Goal: Task Accomplishment & Management: Manage account settings

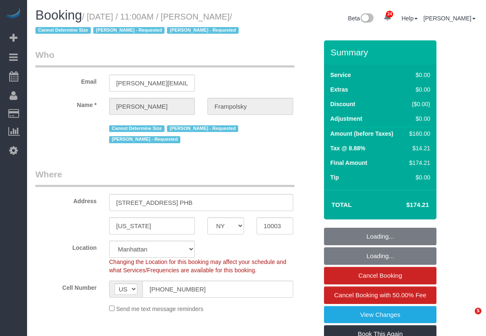
select select "NY"
select select "1"
select select "spot1"
select select "number:59"
select select "number:72"
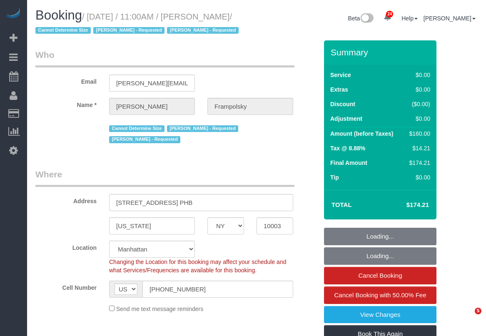
select select "number:15"
select select "number:7"
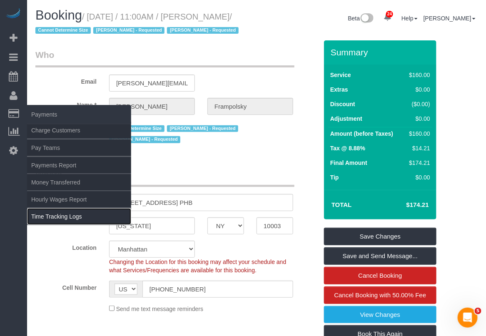
click at [49, 217] on link "Time Tracking Logs" at bounding box center [79, 216] width 104 height 17
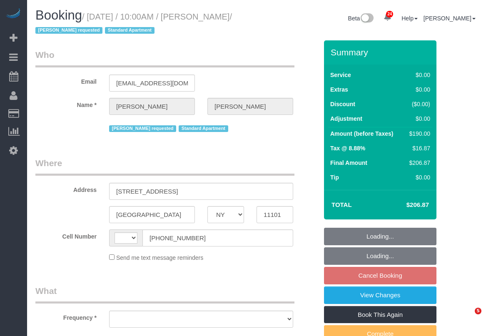
select select "NY"
select select "string:[GEOGRAPHIC_DATA]"
select select "object:497"
select select "number:89"
select select "number:90"
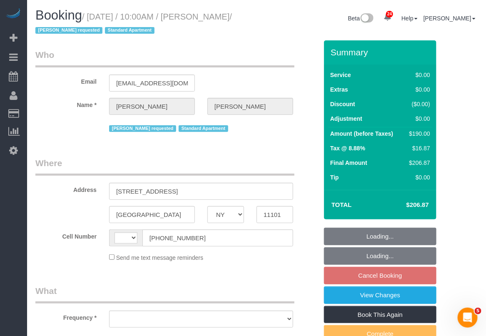
select select "number:15"
select select "number:6"
select select "string:stripe-pm_1RNECe4VGloSiKo7kgZb9Ei2"
select select "1"
select select "2"
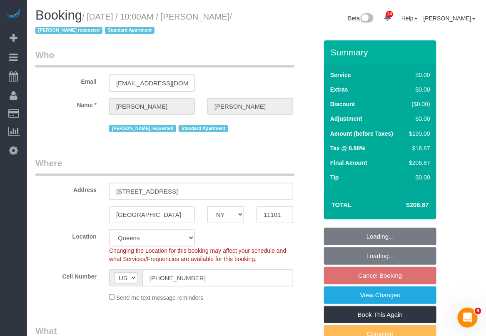
select select "object:1075"
select select "spot3"
select select "1"
select select "2"
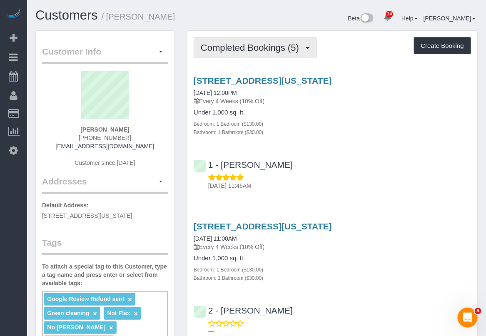
click at [306, 44] on button "Completed Bookings (5)" at bounding box center [255, 47] width 123 height 21
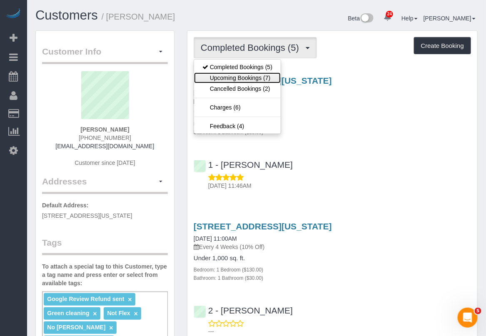
click at [269, 75] on link "Upcoming Bookings (7)" at bounding box center [237, 77] width 87 height 11
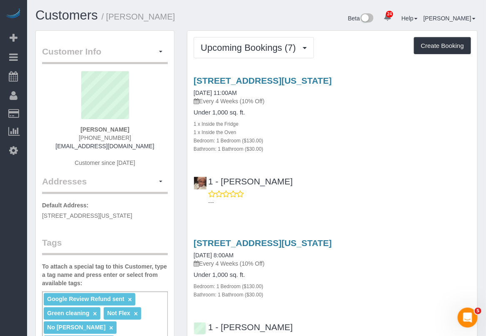
click at [301, 290] on div "Bathroom: 1 Bathroom ($30.00)" at bounding box center [332, 294] width 277 height 8
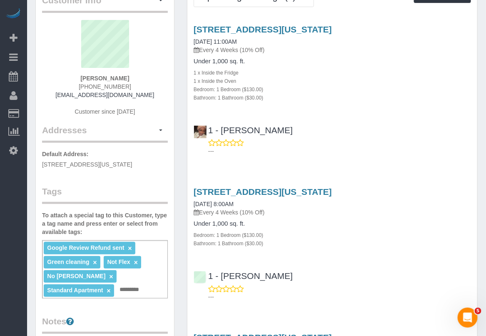
scroll to position [52, 0]
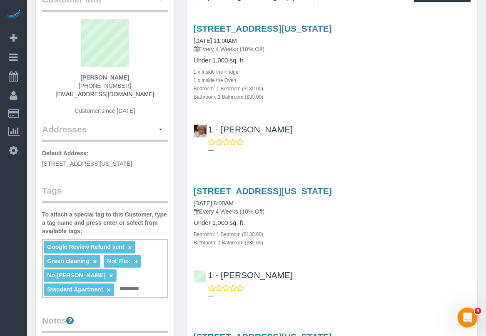
drag, startPoint x: 132, startPoint y: 77, endPoint x: 77, endPoint y: 74, distance: 54.6
click at [77, 74] on div "Laura Adanalian (917) 355-6080 lsetrakian@gmail.com Customer since 2025" at bounding box center [105, 71] width 126 height 104
copy strong "Laura Adanalian"
click at [419, 296] on p "---" at bounding box center [339, 296] width 263 height 8
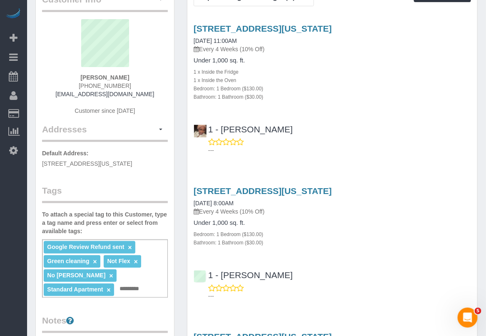
click at [433, 299] on p "---" at bounding box center [339, 296] width 263 height 8
click at [398, 292] on p "---" at bounding box center [339, 296] width 263 height 8
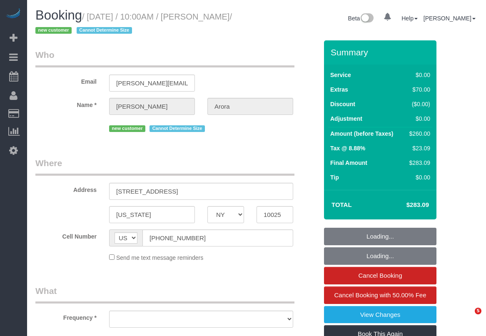
select select "NY"
select select "spot1"
select select "number:89"
select select "number:71"
select select "number:15"
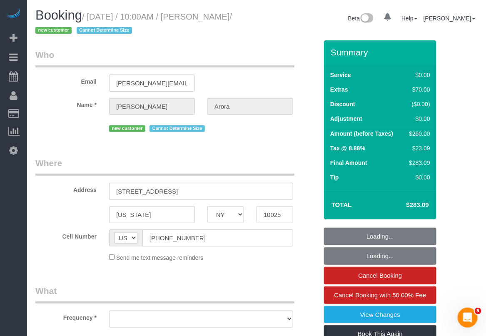
select select "number:5"
select select "object:1073"
select select "string:stripe-pm_1S9SY44VGloSiKo7wrO0dTbl"
select select "2"
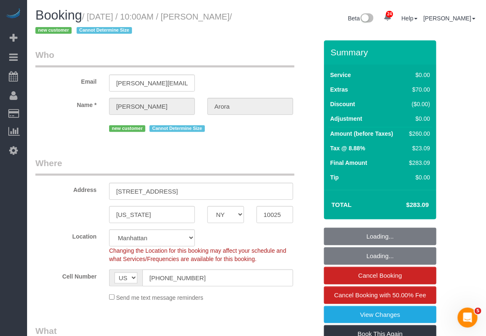
select select "object:1079"
select select "spot46"
select select "2"
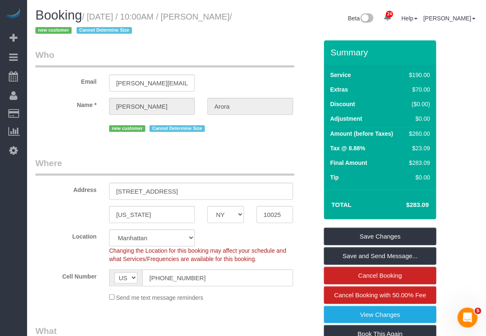
scroll to position [52, 0]
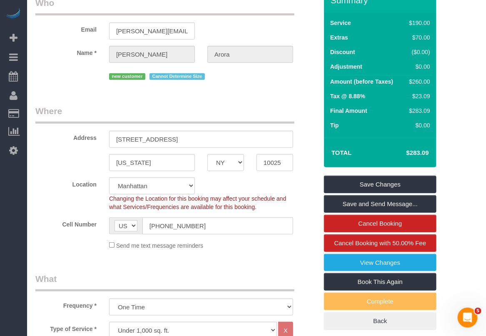
click at [304, 296] on div "Frequency * One Time Weekly (20% Off) - 20.00% Every 2 Weeks (15% Off) - 15.00%…" at bounding box center [176, 294] width 295 height 43
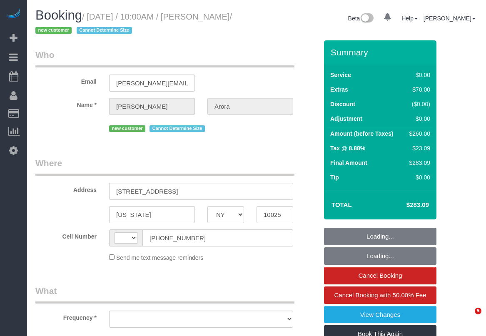
select select "NY"
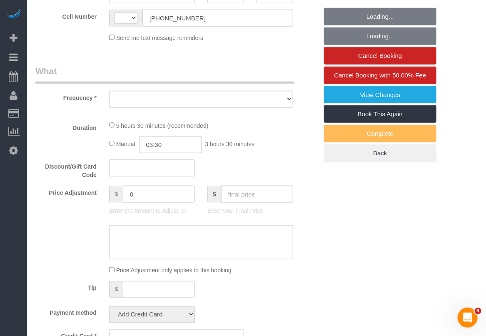
select select "string:[GEOGRAPHIC_DATA]"
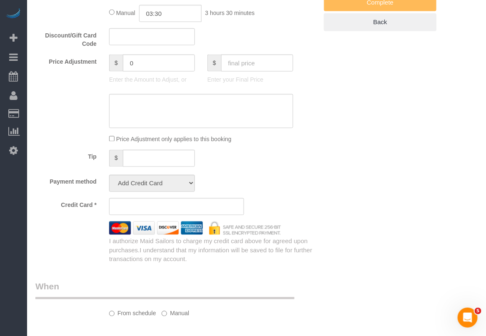
select select "object:967"
select select "number:89"
select select "number:71"
select select "number:15"
select select "number:5"
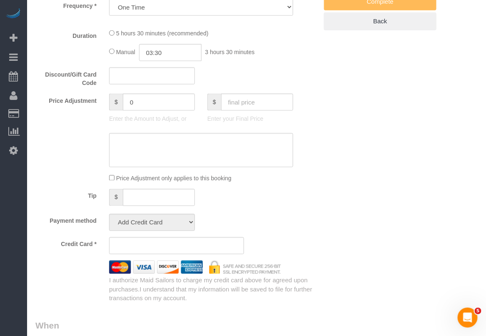
select select "string:stripe-pm_1S9SY44VGloSiKo7wrO0dTbl"
select select "spot1"
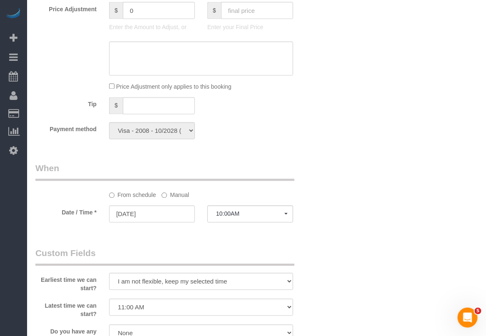
select select "2"
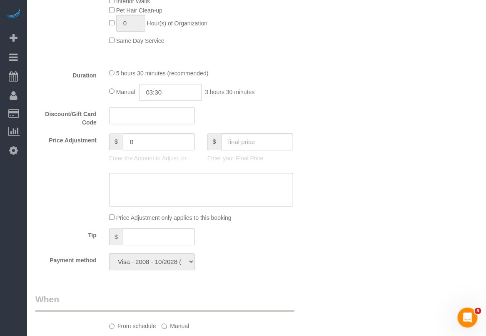
select select "object:1079"
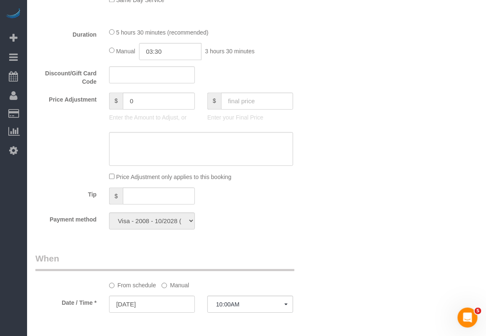
select select "2"
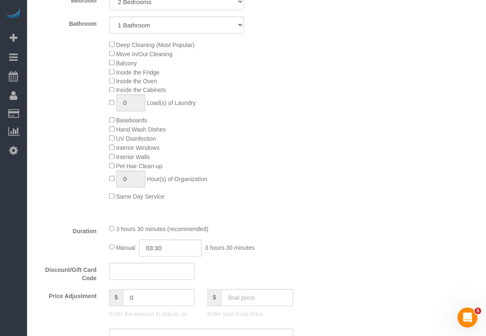
scroll to position [352, 0]
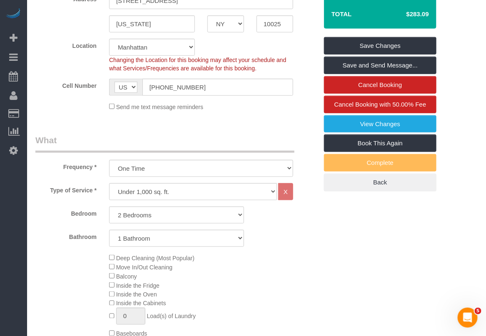
scroll to position [196, 0]
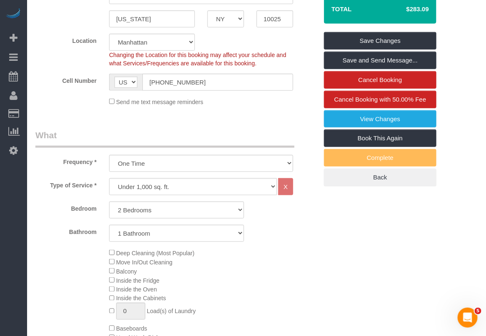
drag, startPoint x: 313, startPoint y: 314, endPoint x: 311, endPoint y: 294, distance: 20.1
click at [313, 315] on div "Deep Cleaning (Most Popular) Move In/Out Cleaning Balcony Inside the Fridge Ins…" at bounding box center [213, 328] width 221 height 161
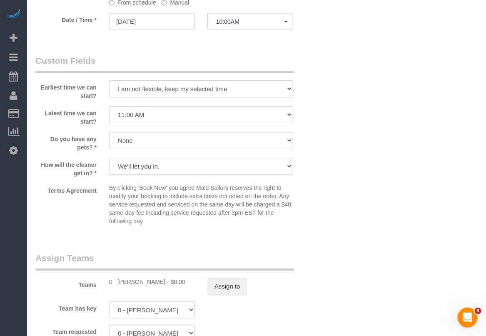
scroll to position [885, 0]
drag, startPoint x: 384, startPoint y: 313, endPoint x: 340, endPoint y: 288, distance: 50.4
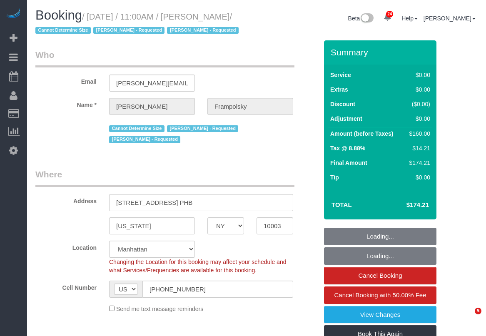
select select "NY"
select select "number:59"
select select "number:72"
select select "number:15"
select select "number:7"
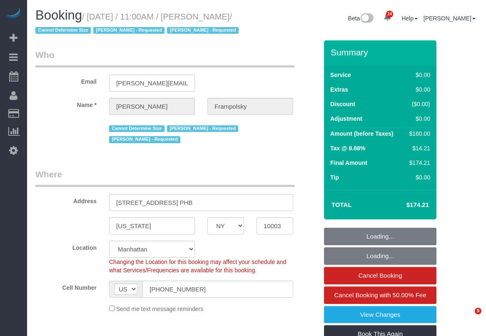
select select "object:1543"
select select "spot1"
select select "1"
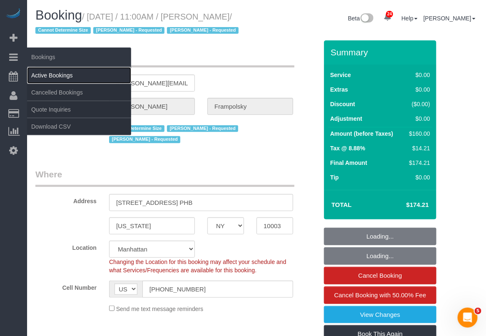
click at [58, 72] on link "Active Bookings" at bounding box center [79, 75] width 104 height 17
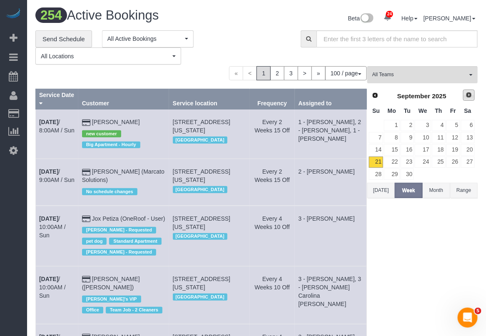
click at [471, 95] on span "Next" at bounding box center [469, 95] width 7 height 7
click at [409, 149] on link "14" at bounding box center [408, 149] width 14 height 11
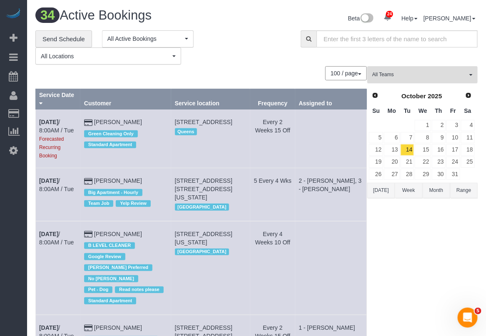
click at [471, 75] on button "All Teams" at bounding box center [422, 74] width 110 height 17
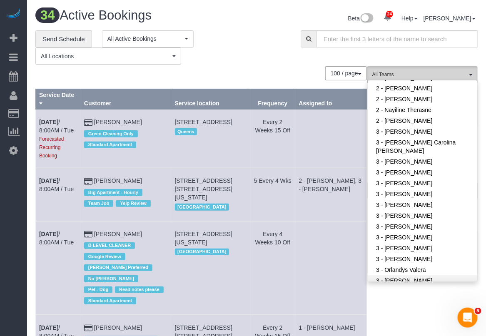
scroll to position [729, 0]
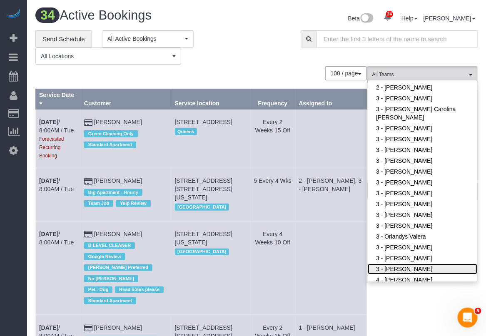
click at [399, 264] on link "3 - [PERSON_NAME]" at bounding box center [423, 269] width 110 height 11
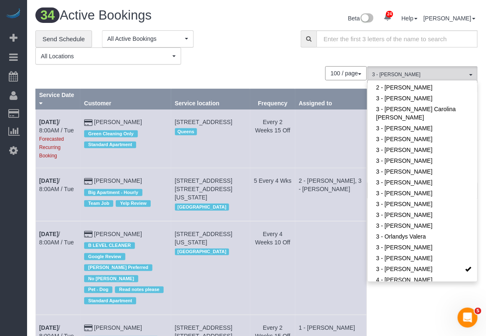
click at [298, 57] on div "**********" at bounding box center [256, 47] width 455 height 35
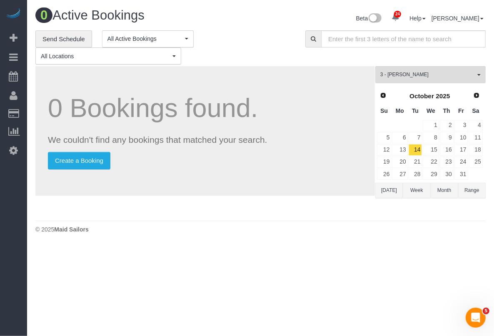
click at [382, 298] on body "24 Beta Your Notifications You have 0 alerts × You have 3 to charge for 09/20/2…" at bounding box center [247, 168] width 494 height 336
click at [446, 80] on button "3 - Yenis Mendez All Teams" at bounding box center [430, 74] width 110 height 17
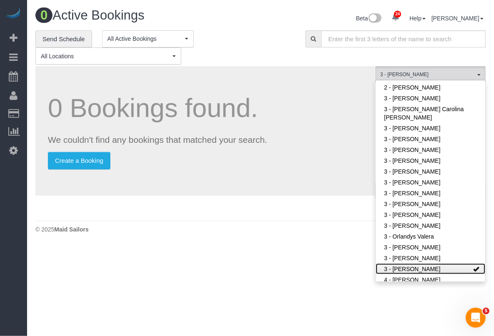
click at [473, 266] on span at bounding box center [476, 269] width 6 height 6
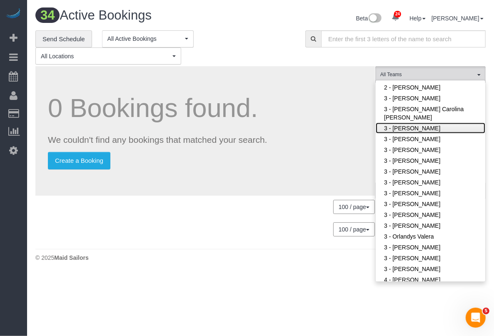
click at [403, 123] on link "3 - [PERSON_NAME]" at bounding box center [431, 128] width 110 height 11
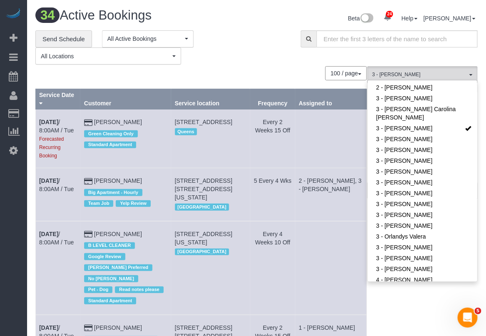
click at [316, 92] on th "Assigned to" at bounding box center [331, 99] width 72 height 20
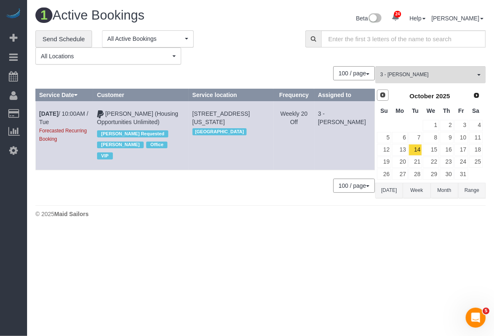
click at [382, 94] on span "Prev" at bounding box center [382, 95] width 7 height 7
click at [402, 164] on link "22" at bounding box center [399, 162] width 15 height 11
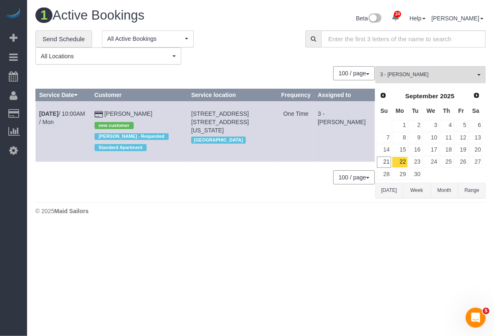
drag, startPoint x: 36, startPoint y: 111, endPoint x: 167, endPoint y: 114, distance: 130.8
click at [167, 114] on tr "Sep 22nd / 10:00AM / Mon Elizabeth Adams new customer Anette Lopez - Requested …" at bounding box center [205, 131] width 339 height 60
copy tr "Sep 22nd / 10:00AM / Mon Elizabeth Adams"
drag, startPoint x: 329, startPoint y: 125, endPoint x: 343, endPoint y: 110, distance: 20.0
click at [343, 110] on td "3 - Anette Lopez" at bounding box center [344, 131] width 60 height 60
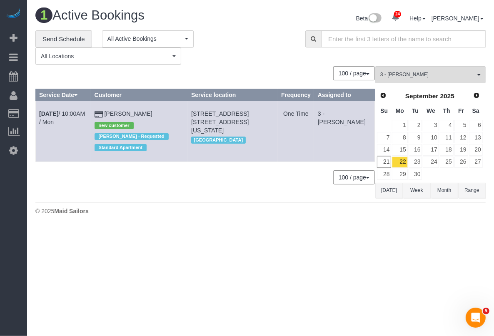
drag, startPoint x: 340, startPoint y: 114, endPoint x: 350, endPoint y: 127, distance: 16.7
click at [350, 127] on td "3 - Anette Lopez" at bounding box center [344, 131] width 60 height 60
copy td "Anette Lopez"
click at [272, 306] on body "24 Beta Your Notifications You have 0 alerts × You have 3 to charge for 09/20/2…" at bounding box center [247, 168] width 494 height 336
click at [231, 293] on body "24 Beta Your Notifications You have 0 alerts × You have 3 to charge for 09/20/2…" at bounding box center [247, 168] width 494 height 336
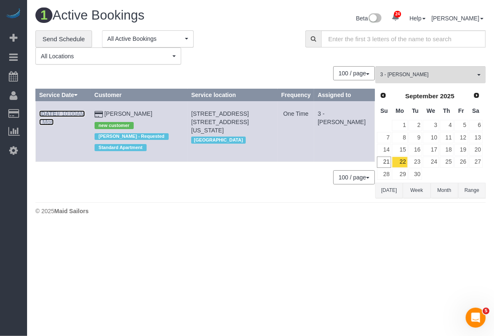
drag, startPoint x: 81, startPoint y: 116, endPoint x: 90, endPoint y: 115, distance: 9.2
click at [82, 115] on link "Sep 22nd / 10:00AM / Mon" at bounding box center [62, 117] width 46 height 15
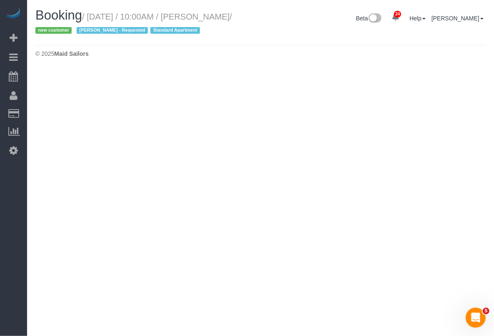
select select "NY"
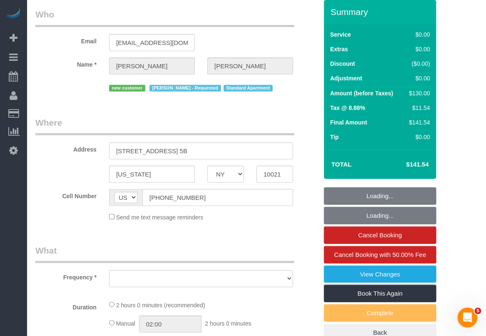
select select "object:6661"
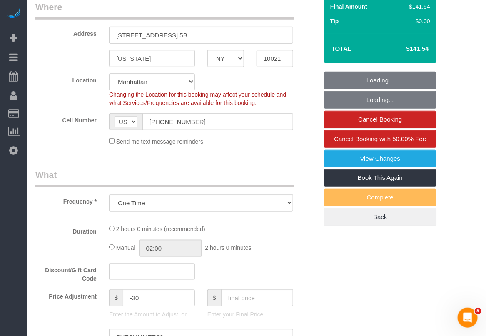
select select "1"
select select "spot6"
select select "number:61"
select select "number:90"
select select "number:15"
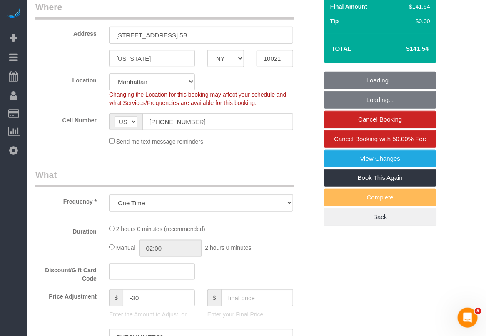
select select "number:5"
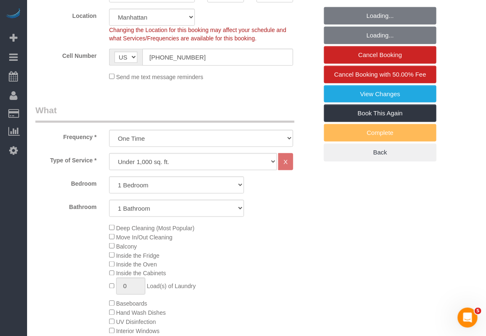
select select "string:stripe-pm_1S8lVH4VGloSiKo7q3iqme0x"
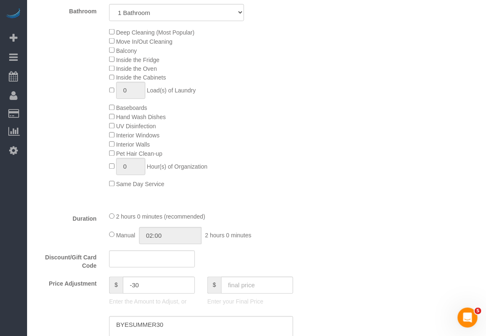
select select "object:7371"
select select "1"
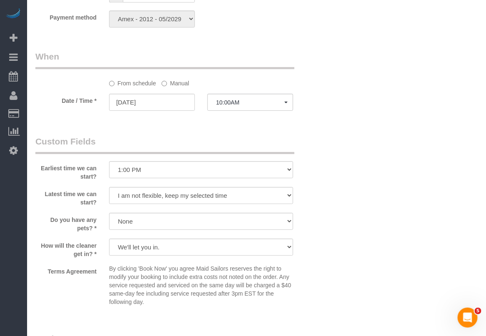
scroll to position [833, 0]
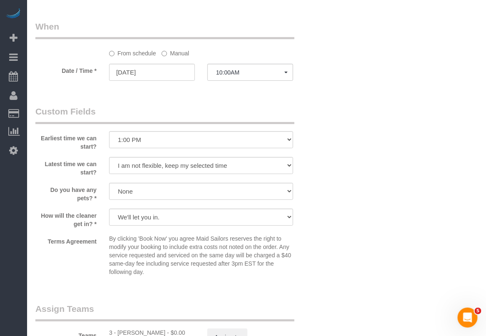
click at [171, 55] on label "Manual" at bounding box center [175, 51] width 27 height 11
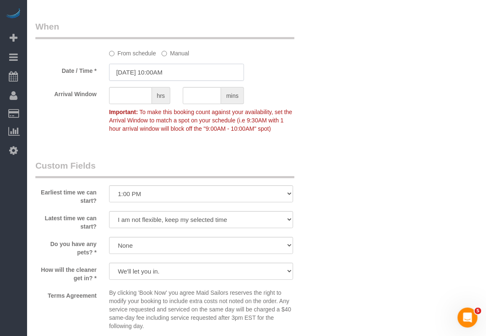
click at [167, 74] on input "[DATE] 10:00AM" at bounding box center [176, 72] width 135 height 17
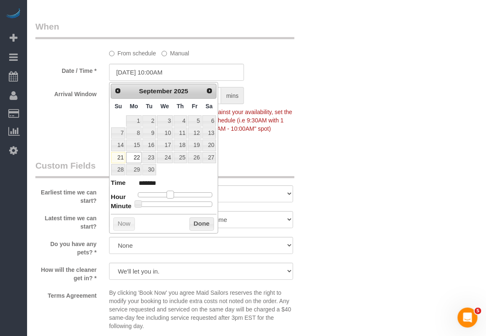
type input "09/22/2025 11:00AM"
type input "*******"
type input "09/22/2025 12:00PM"
type input "*******"
type input "09/22/2025 1:00PM"
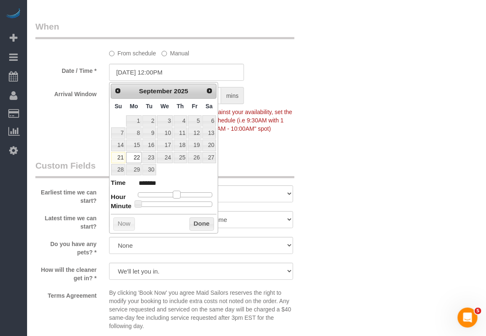
type input "******"
drag, startPoint x: 171, startPoint y: 194, endPoint x: 182, endPoint y: 196, distance: 11.4
click at [182, 196] on span at bounding box center [179, 194] width 7 height 7
click at [201, 225] on button "Done" at bounding box center [201, 223] width 25 height 13
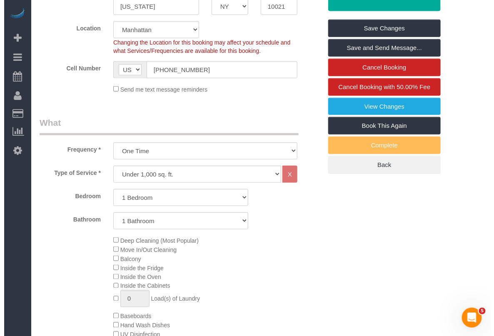
scroll to position [0, 0]
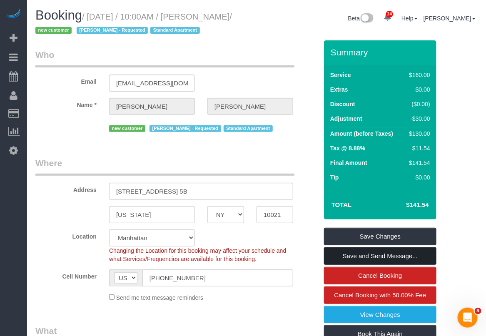
drag, startPoint x: 371, startPoint y: 255, endPoint x: 379, endPoint y: 249, distance: 9.8
click at [373, 255] on link "Save and Send Message..." at bounding box center [380, 255] width 112 height 17
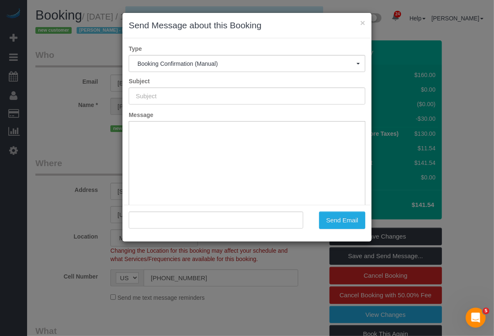
type input "Cleaning Confirmed for 09/22/2025 at 1:00pm"
type input ""Elizabeth Adams" <ehasr2@aol.com>"
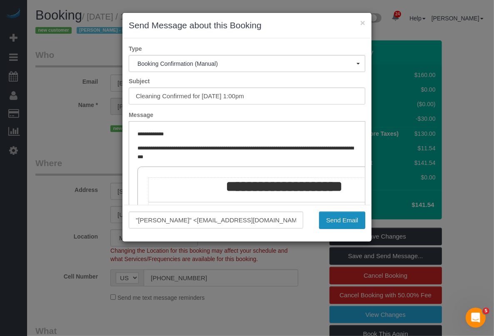
click at [336, 222] on button "Send Email" at bounding box center [342, 220] width 46 height 17
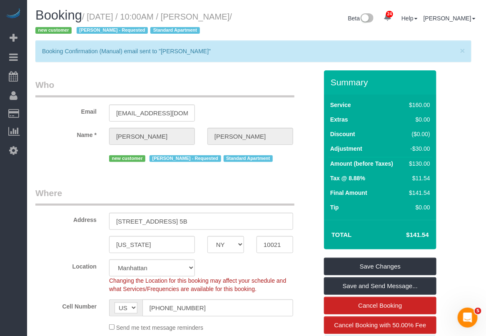
click at [302, 291] on div "Location Manhattan Austin Boston Bronx Brooklyn Charlotte Denver New Jersey Por…" at bounding box center [176, 276] width 295 height 34
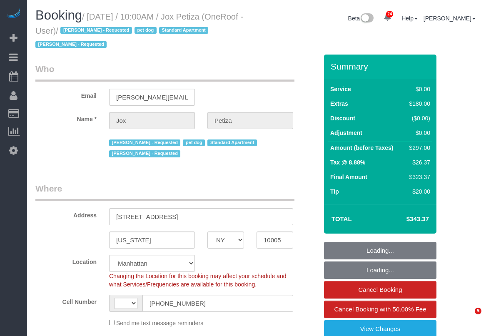
select select "NY"
select select "string:stripe-pm_1PwTrs4VGloSiKo7pLA6fO7l"
select select "object:857"
select select "string:[GEOGRAPHIC_DATA]"
select select "number:89"
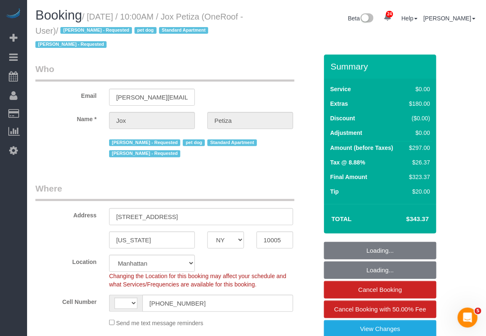
select select "number:90"
select select "number:13"
select select "number:5"
select select "spot1"
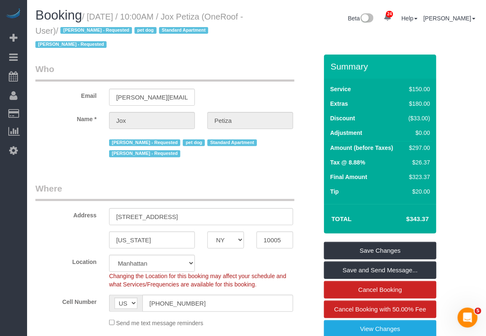
click at [483, 11] on div "Beta 24 Your Notifications You have 0 alerts × You have 3 to charge for [DATE] …" at bounding box center [370, 19] width 227 height 22
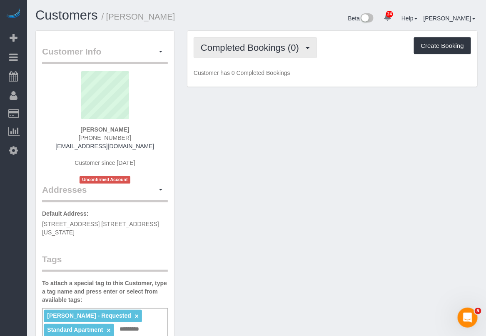
click at [275, 48] on span "Completed Bookings (0)" at bounding box center [252, 47] width 102 height 10
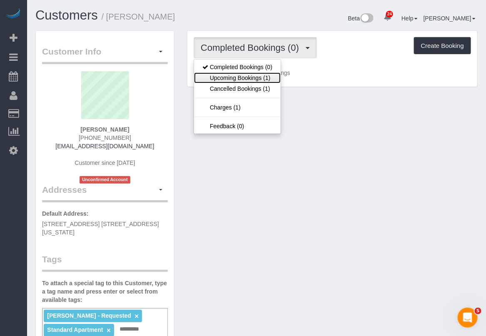
click at [264, 76] on link "Upcoming Bookings (1)" at bounding box center [237, 77] width 87 height 11
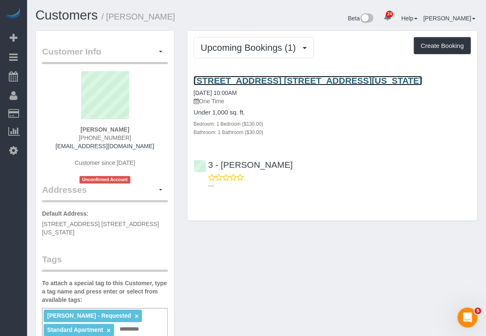
click at [270, 82] on link "[STREET_ADDRESS] [STREET_ADDRESS][US_STATE]" at bounding box center [308, 81] width 229 height 10
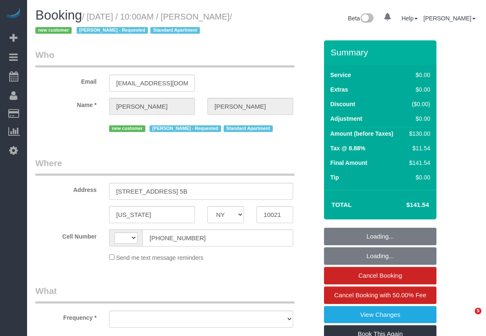
select select "NY"
select select "string:[GEOGRAPHIC_DATA]"
select select "object:969"
select select "number:61"
select select "number:90"
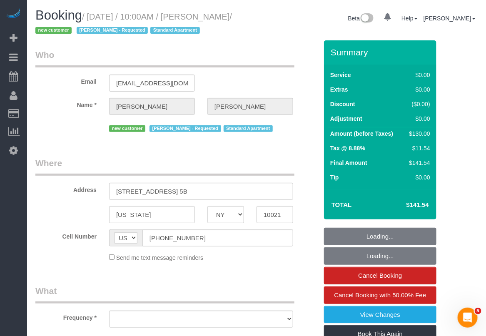
select select "number:15"
select select "number:5"
select select "string:stripe-pm_1S8lVH4VGloSiKo7q3iqme0x"
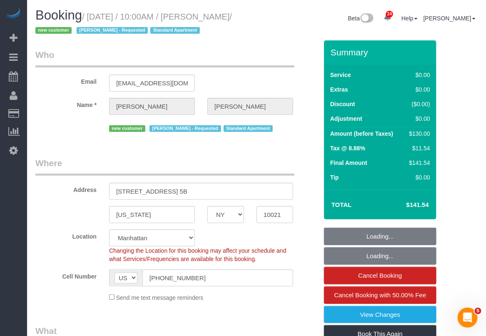
select select "1"
select select "spot1"
select select "object:1536"
select select "1"
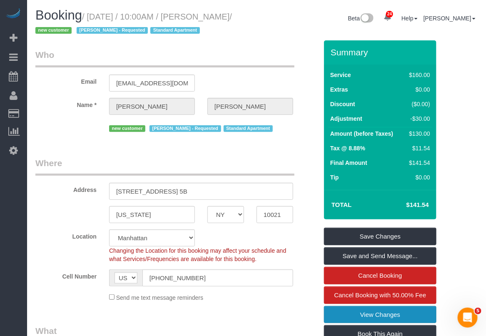
click at [368, 315] on link "View Changes" at bounding box center [380, 314] width 112 height 17
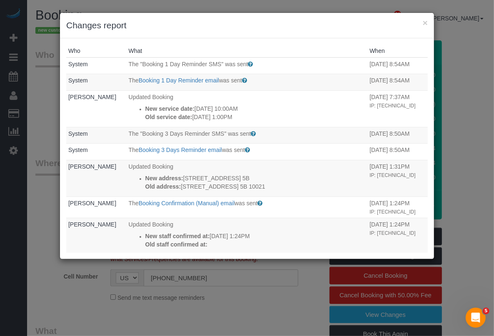
drag, startPoint x: 322, startPoint y: 304, endPoint x: 317, endPoint y: 298, distance: 8.3
click at [322, 304] on div "× Changes report Who What When System The "Booking 1 Day Reminder SMS" was sent…" at bounding box center [247, 168] width 494 height 336
click at [425, 22] on button "×" at bounding box center [425, 22] width 5 height 9
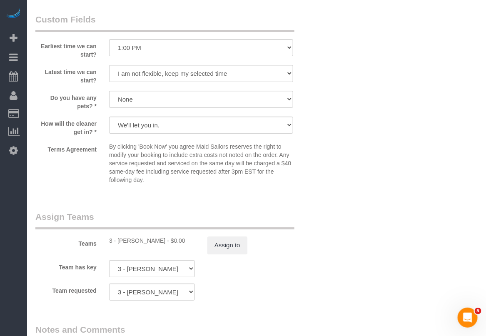
scroll to position [937, 0]
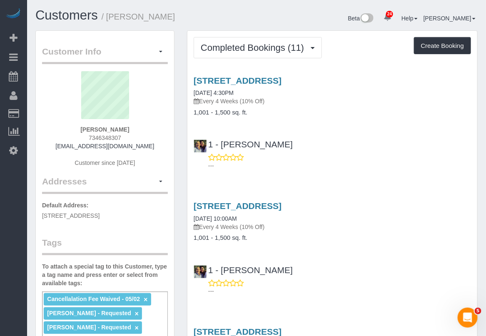
click at [342, 295] on div "[STREET_ADDRESS] [DATE] 10:00AM Every 4 Weeks (10% Off) 1,001 - 1,500 sq. ft. 1…" at bounding box center [332, 246] width 290 height 105
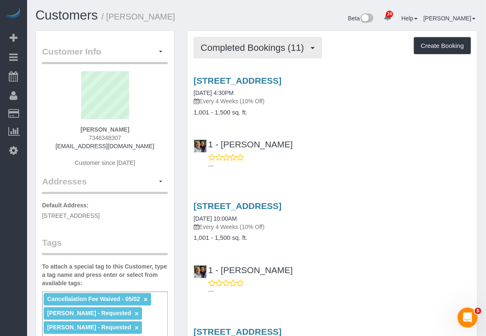
click at [270, 52] on button "Completed Bookings (11)" at bounding box center [258, 47] width 128 height 21
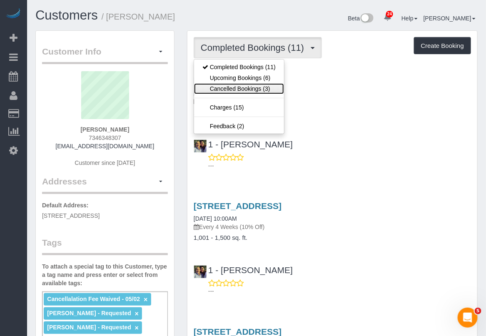
click at [254, 87] on link "Cancelled Bookings (3)" at bounding box center [239, 88] width 90 height 11
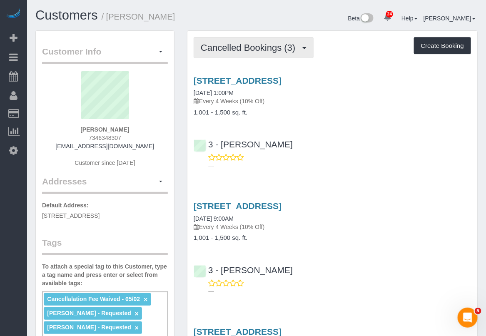
click at [265, 50] on span "Cancelled Bookings (3)" at bounding box center [250, 47] width 99 height 10
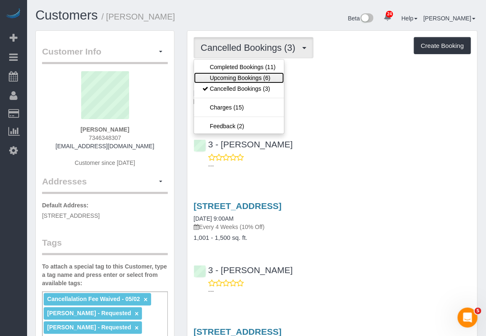
click at [242, 78] on link "Upcoming Bookings (6)" at bounding box center [239, 77] width 90 height 11
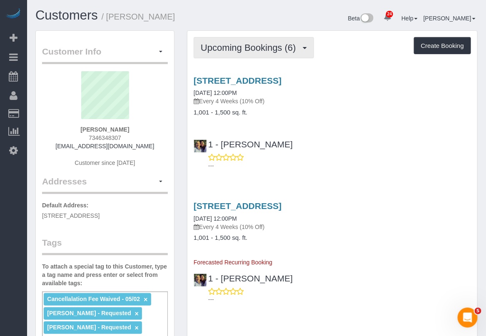
click at [273, 45] on span "Upcoming Bookings (6)" at bounding box center [251, 47] width 100 height 10
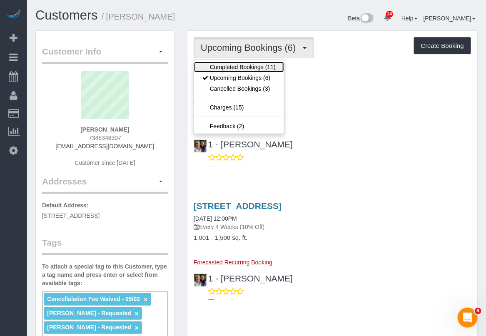
click at [252, 69] on link "Completed Bookings (11)" at bounding box center [239, 67] width 90 height 11
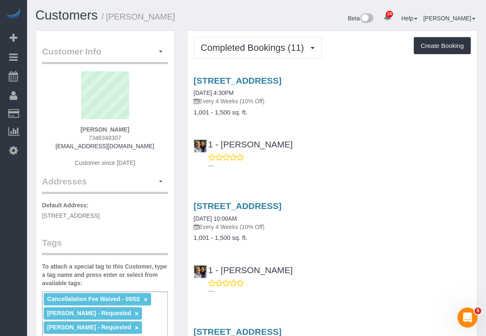
click at [306, 295] on div "[STREET_ADDRESS] [DATE] 10:00AM Every 4 Weeks (10% Off) 1,001 - 1,500 sq. ft. 1…" at bounding box center [332, 246] width 290 height 105
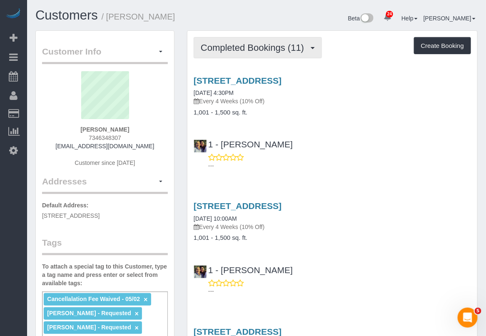
click at [261, 47] on span "Completed Bookings (11)" at bounding box center [254, 47] width 107 height 10
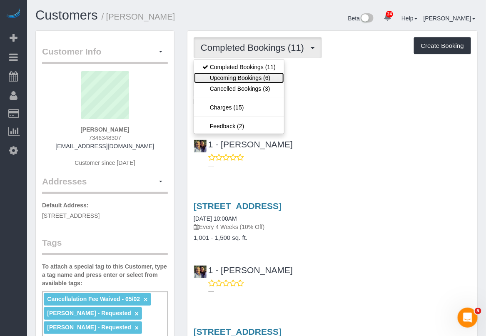
click at [242, 81] on link "Upcoming Bookings (6)" at bounding box center [239, 77] width 90 height 11
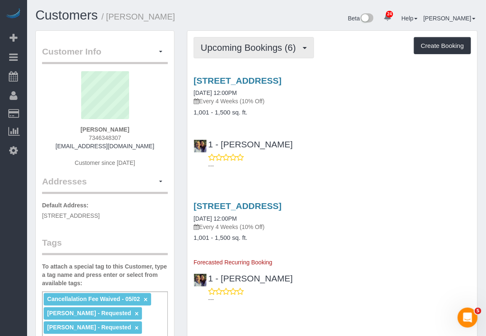
click at [271, 45] on span "Upcoming Bookings (6)" at bounding box center [251, 47] width 100 height 10
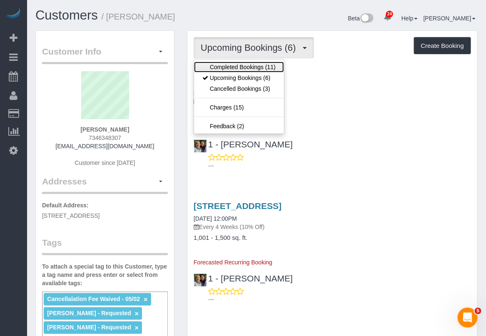
click at [256, 65] on link "Completed Bookings (11)" at bounding box center [239, 67] width 90 height 11
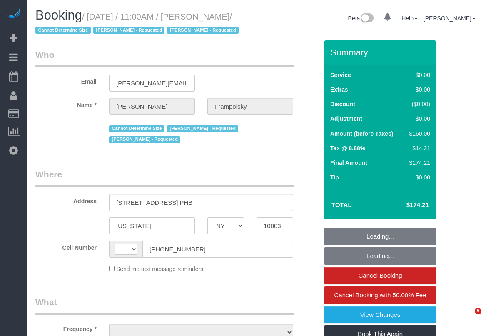
select select "NY"
select select "object:582"
select select "string:[GEOGRAPHIC_DATA]"
select select "string:stripe-pm_1QjVlC4VGloSiKo7wAOhglht"
select select "1"
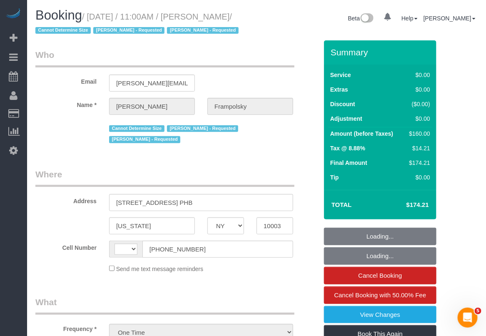
select select "spot1"
select select "number:59"
select select "number:72"
select select "number:15"
select select "number:7"
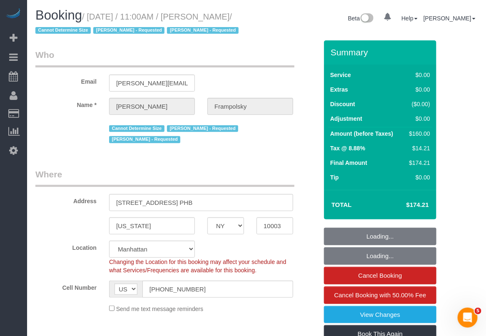
select select "spot6"
select select "object:1543"
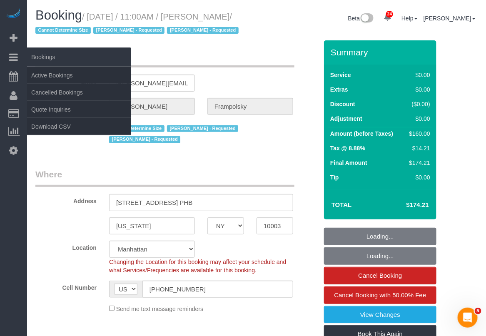
select select "1"
click at [51, 77] on link "Active Bookings" at bounding box center [79, 75] width 104 height 17
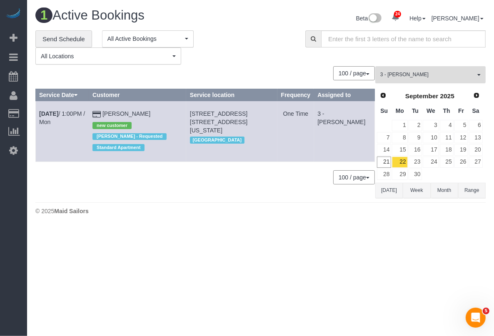
click at [479, 75] on span "button" at bounding box center [478, 75] width 3 height 2
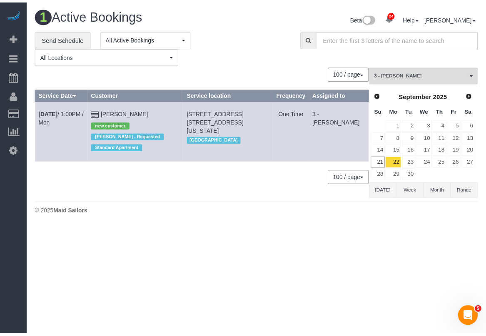
scroll to position [667, 0]
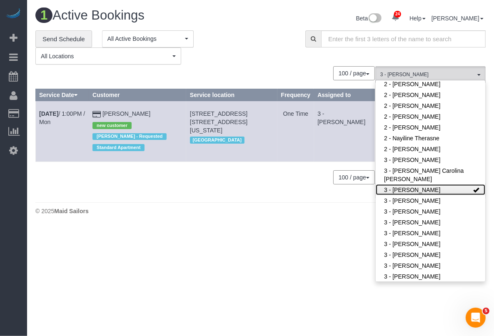
click at [457, 184] on link "3 - [PERSON_NAME]" at bounding box center [431, 189] width 110 height 11
click at [275, 56] on div "**********" at bounding box center [163, 47] width 257 height 35
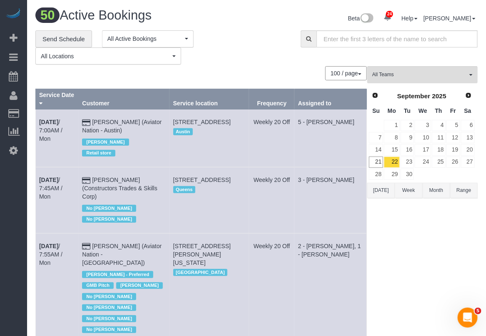
click at [465, 190] on button "Range" at bounding box center [463, 190] width 27 height 15
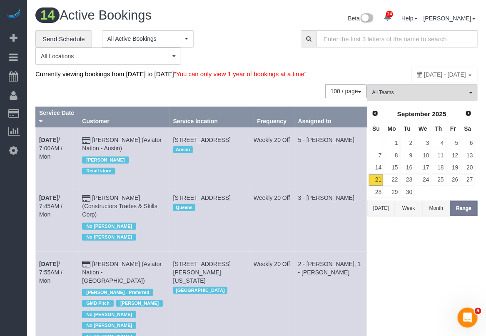
click at [424, 74] on span "September 21, 2025 - September 21, 2025" at bounding box center [445, 74] width 42 height 7
type input "**********"
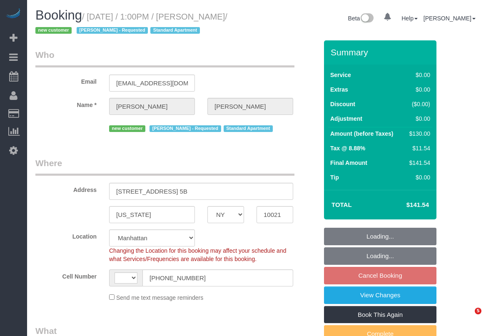
select select "NY"
select select "string:[GEOGRAPHIC_DATA]"
select select "string:stripe-pm_1S8lVH4VGloSiKo7q3iqme0x"
select select "object:967"
select select "spot2"
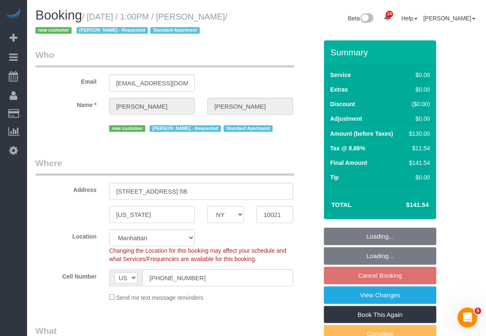
select select "number:61"
select select "number:90"
select select "number:15"
select select "number:5"
select select "object:1532"
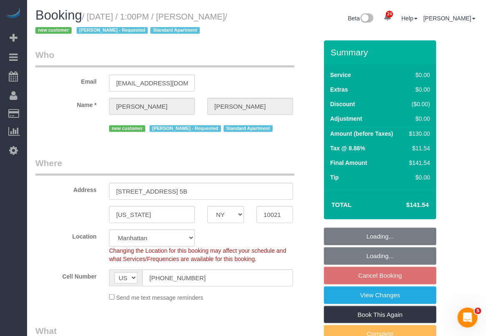
select select "1"
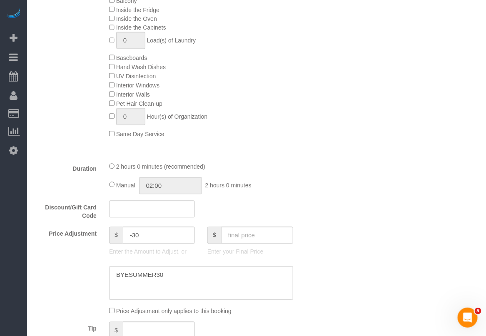
scroll to position [468, 0]
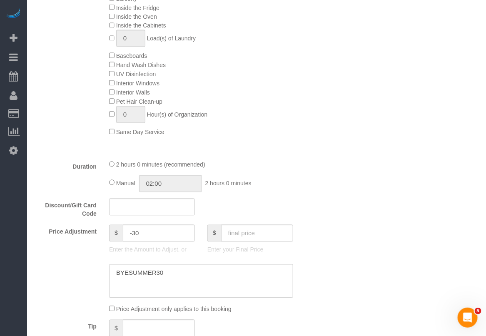
click at [356, 288] on div "Who Email ehasr2@aol.com Name * Elizabeth Adams new customer Anette Lopez - Req…" at bounding box center [256, 279] width 442 height 1415
click at [338, 291] on div "Who Email ehasr2@aol.com Name * Elizabeth Adams new customer Anette Lopez - Req…" at bounding box center [256, 279] width 442 height 1415
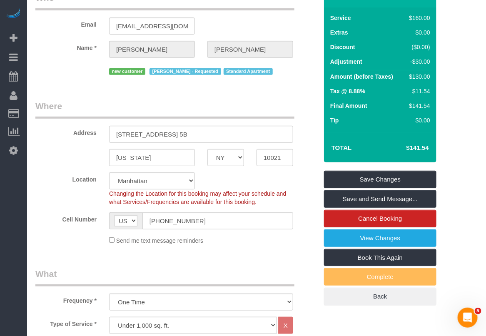
scroll to position [0, 0]
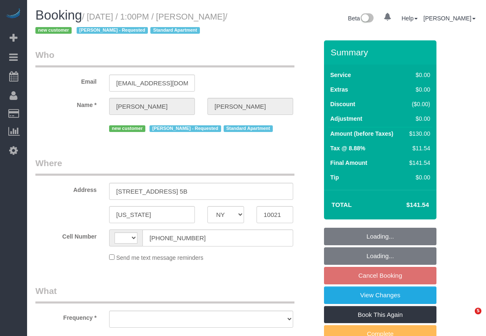
select select "NY"
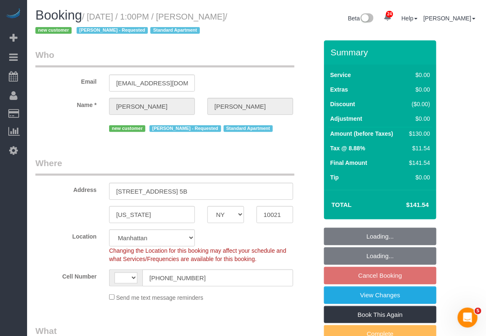
select select "string:stripe-pm_1S8lVH4VGloSiKo7q3iqme0x"
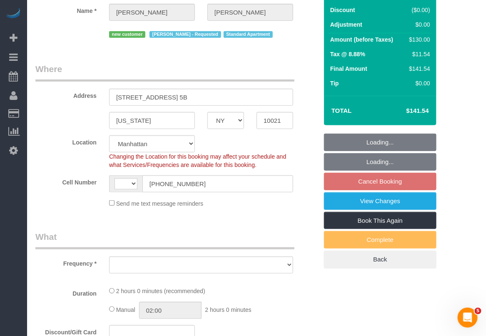
scroll to position [104, 0]
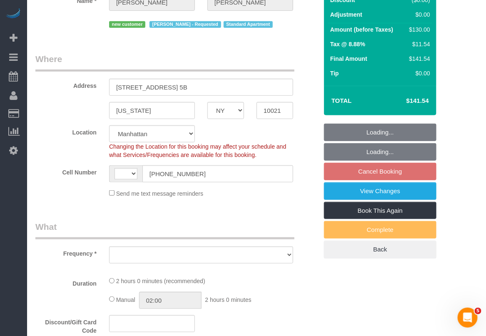
select select "string:[GEOGRAPHIC_DATA]"
select select "object:1420"
select select "spot2"
select select "number:61"
select select "number:90"
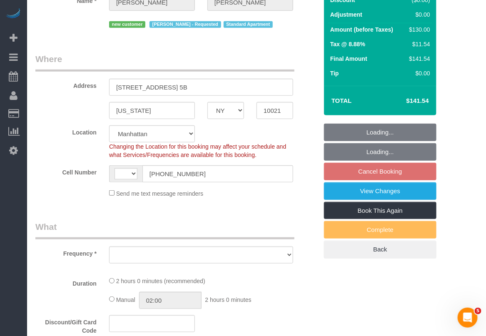
select select "number:15"
select select "number:5"
select select "1"
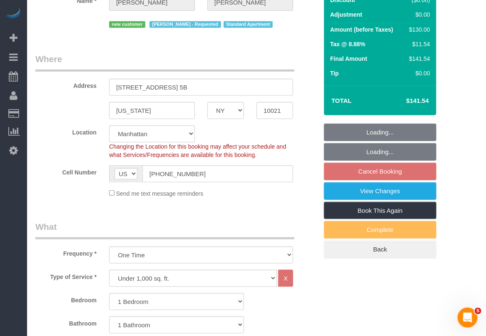
select select "object:1532"
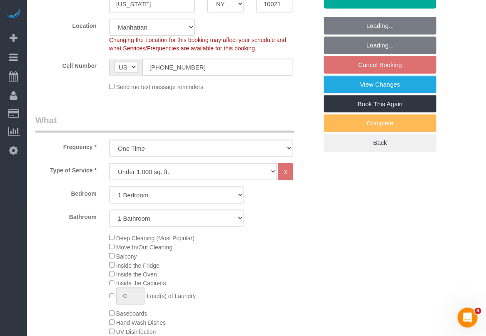
select select "1"
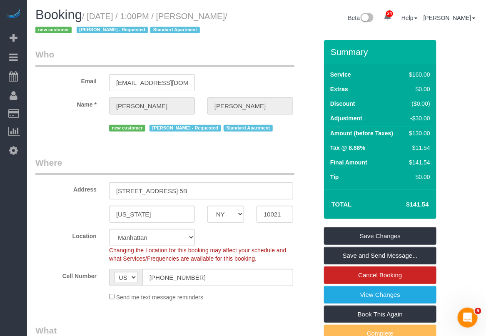
scroll to position [0, 0]
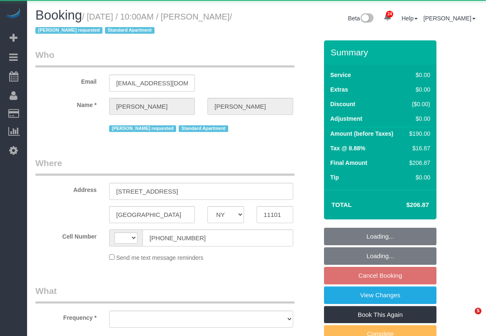
select select "NY"
select select "string:[GEOGRAPHIC_DATA]"
select select "string:stripe-pm_1RNECe4VGloSiKo7kgZb9Ei2"
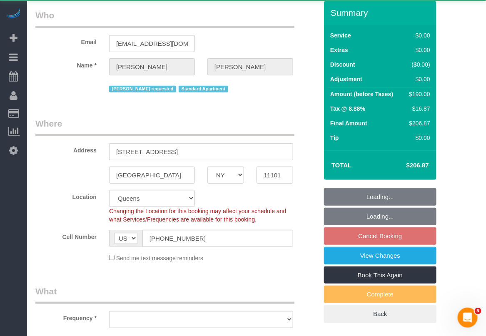
select select "object:823"
select select "spot3"
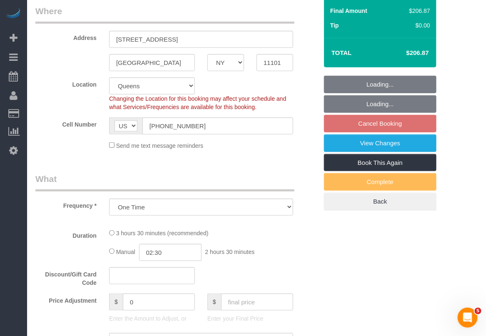
select select "object:966"
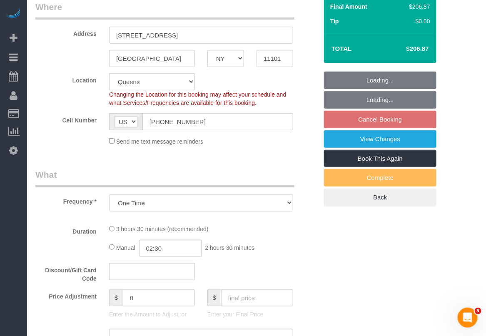
select select "1"
select select "2"
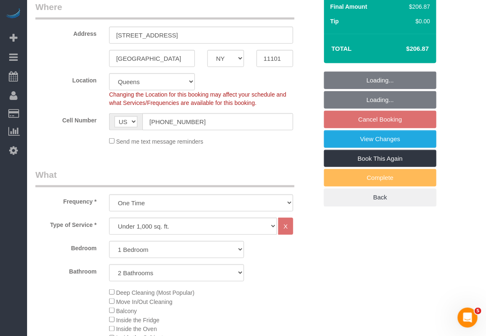
select select "number:89"
select select "number:90"
select select "number:15"
select select "number:6"
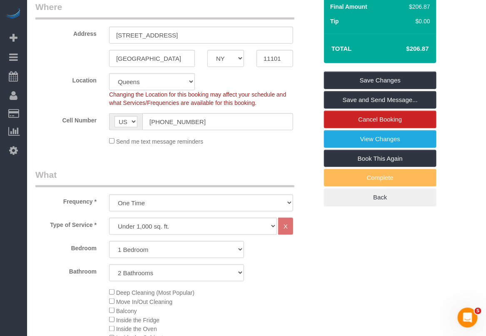
scroll to position [0, 0]
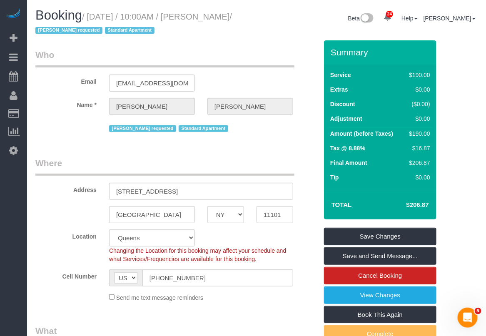
drag, startPoint x: 213, startPoint y: 17, endPoint x: 59, endPoint y: 34, distance: 155.1
click at [59, 34] on small "/ [DATE] / 10:00AM / [PERSON_NAME] / [PERSON_NAME] requested Standard Apartment" at bounding box center [133, 23] width 197 height 23
copy small "[PERSON_NAME]"
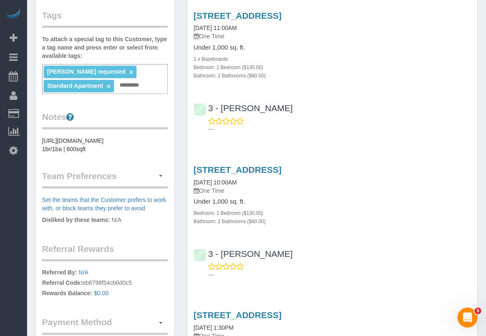
scroll to position [191, 0]
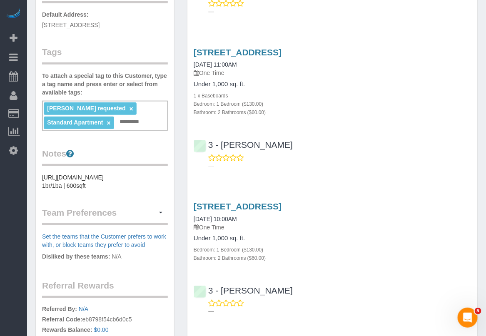
click at [351, 303] on div "---" at bounding box center [332, 307] width 277 height 17
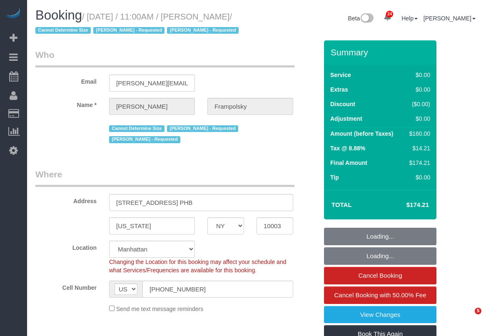
select select "NY"
select select "object:835"
select select "1"
select select "spot1"
select select "number:59"
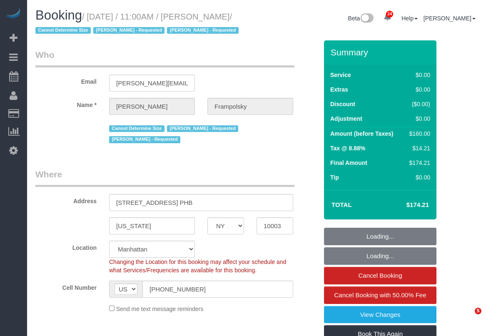
select select "number:72"
select select "number:15"
select select "number:7"
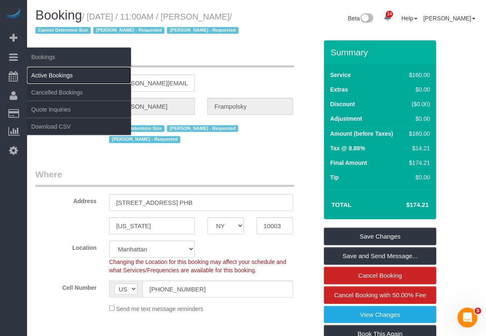
click at [46, 74] on link "Active Bookings" at bounding box center [79, 75] width 104 height 17
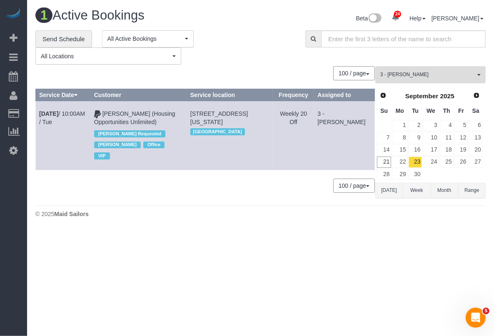
click at [471, 74] on span "3 - [PERSON_NAME]" at bounding box center [427, 74] width 95 height 7
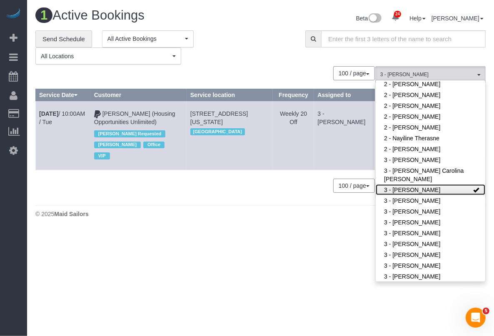
click at [463, 184] on link "3 - Anette Lopez" at bounding box center [431, 189] width 110 height 11
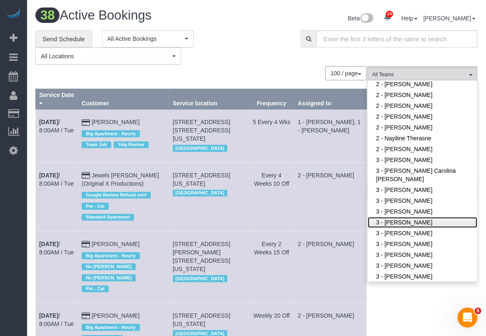
click at [406, 217] on link "3 - [PERSON_NAME]" at bounding box center [423, 222] width 110 height 11
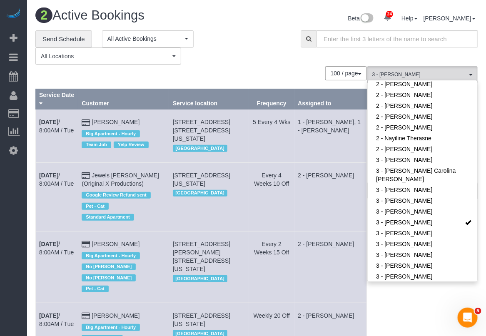
click at [286, 57] on div "**********" at bounding box center [161, 47] width 253 height 35
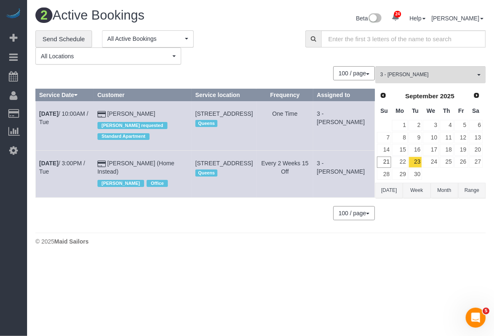
click at [344, 301] on body "24 Beta Your Notifications You have 0 alerts × You have 2 to charge for 09/20/2…" at bounding box center [247, 168] width 494 height 336
click at [402, 299] on body "24 Beta Your Notifications You have 0 alerts × You have 2 to charge for 09/20/2…" at bounding box center [247, 168] width 494 height 336
click at [430, 77] on span "3 - [PERSON_NAME]" at bounding box center [427, 74] width 95 height 7
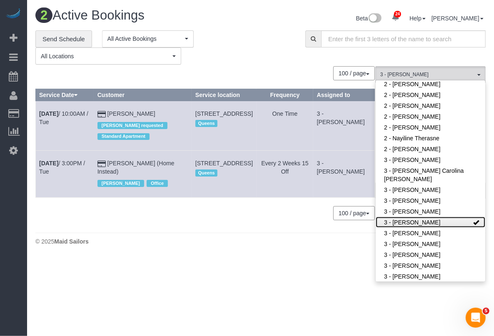
click at [473, 219] on span at bounding box center [476, 222] width 6 height 6
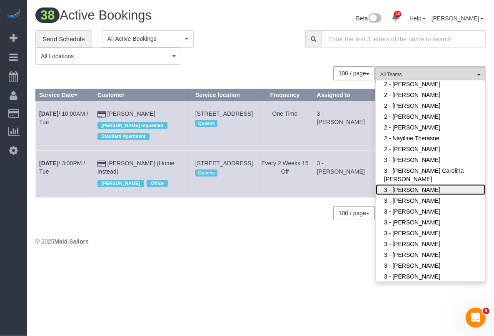
click at [436, 184] on link "3 - Anette Lopez" at bounding box center [431, 189] width 110 height 11
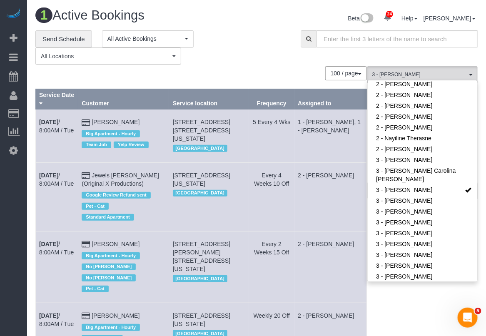
click at [256, 61] on div "**********" at bounding box center [161, 47] width 253 height 35
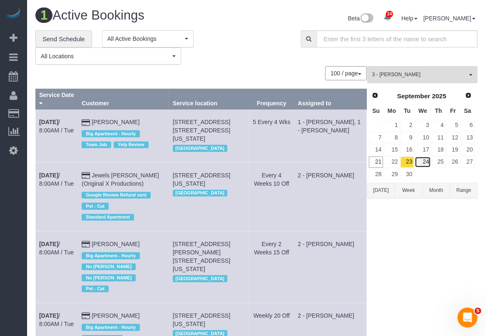
click at [421, 159] on link "24" at bounding box center [423, 162] width 16 height 11
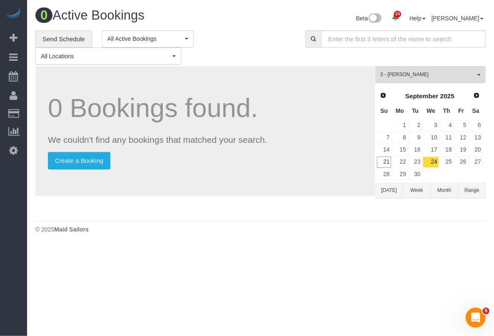
click at [352, 296] on body "24 Beta Your Notifications You have 0 alerts × You have 2 to charge for 09/20/2…" at bounding box center [247, 168] width 494 height 336
drag, startPoint x: 406, startPoint y: 304, endPoint x: 379, endPoint y: 281, distance: 34.9
click at [406, 303] on body "24 Beta Your Notifications You have 0 alerts × You have 2 to charge for 09/20/2…" at bounding box center [247, 168] width 494 height 336
click at [390, 192] on button "Today" at bounding box center [388, 190] width 27 height 15
click at [486, 75] on div "**********" at bounding box center [260, 123] width 463 height 187
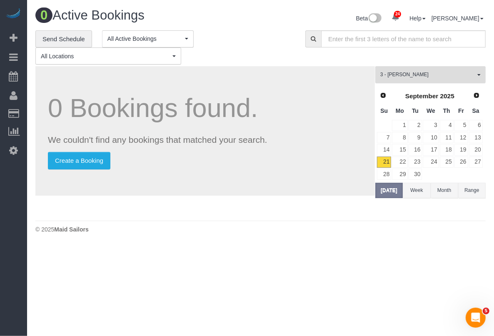
click at [478, 75] on span "button" at bounding box center [478, 75] width 3 height 2
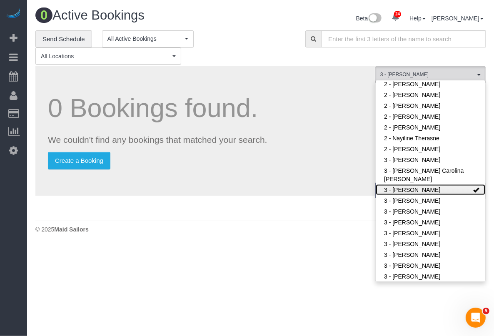
click at [472, 184] on link "3 - [PERSON_NAME]" at bounding box center [431, 189] width 110 height 11
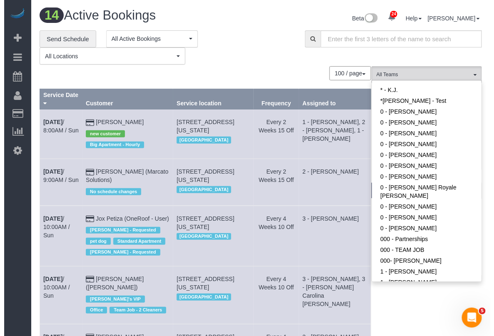
scroll to position [0, 0]
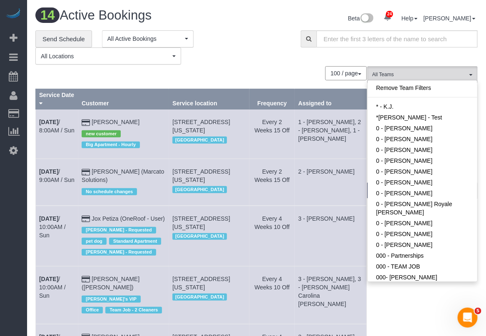
click at [253, 46] on div "**********" at bounding box center [161, 47] width 253 height 35
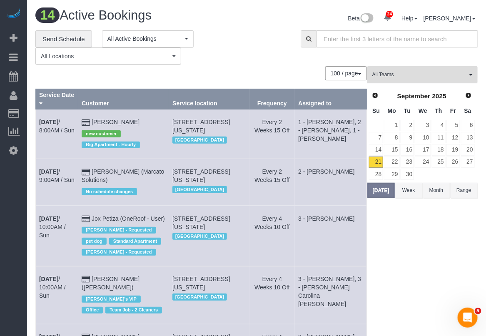
click at [471, 75] on span "button" at bounding box center [470, 75] width 3 height 2
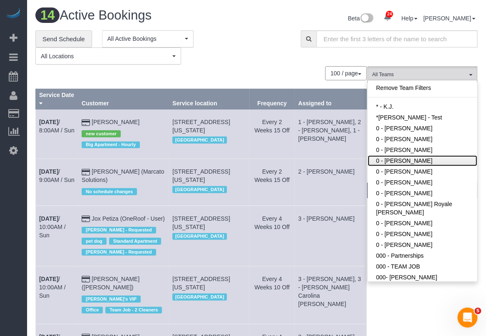
click at [425, 161] on link "0 - [PERSON_NAME]" at bounding box center [423, 160] width 110 height 11
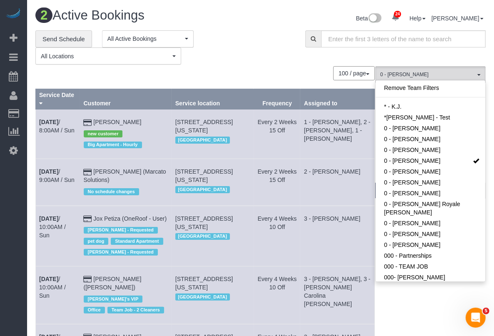
click at [283, 70] on div "100 / page 10 / page 20 / page 30 / page 40 / page 50 / page 100 / page" at bounding box center [204, 73] width 339 height 14
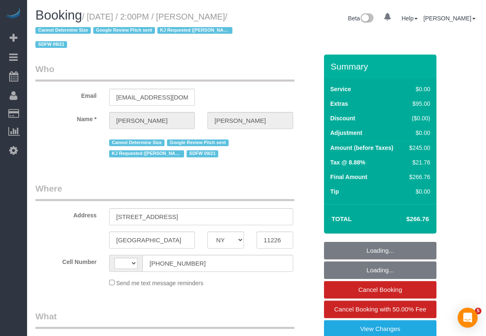
select select "NY"
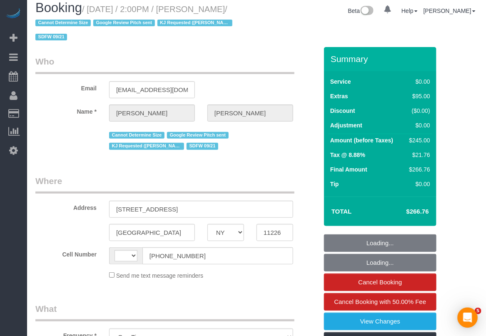
scroll to position [78, 0]
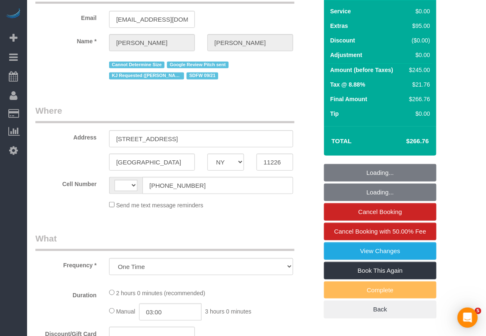
select select "string:[GEOGRAPHIC_DATA]"
select select "string:stripe-pm_1S9oDB4VGloSiKo7Qp7vMgVc"
select select "number:89"
select select "number:73"
select select "number:15"
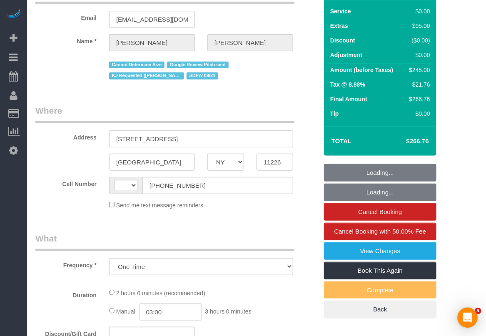
select select "number:5"
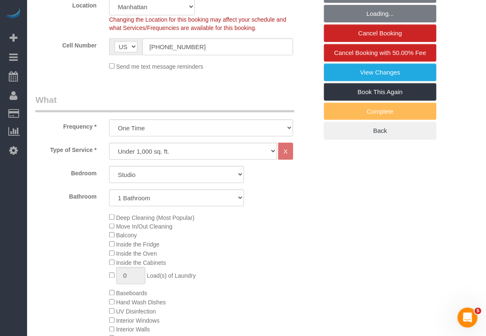
select select "object:1082"
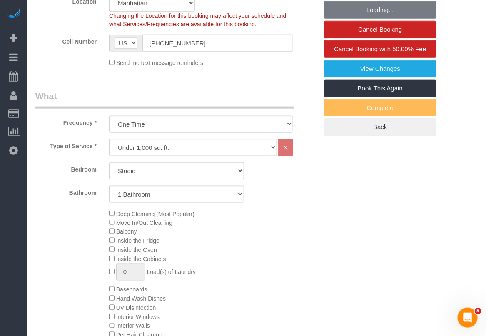
select select "spot1"
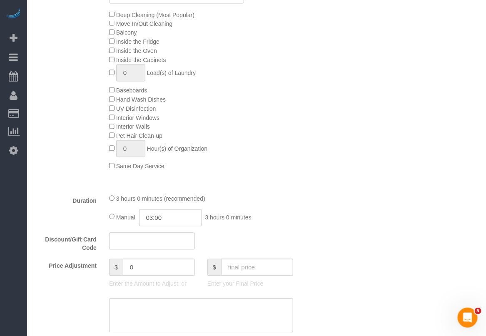
scroll to position [468, 0]
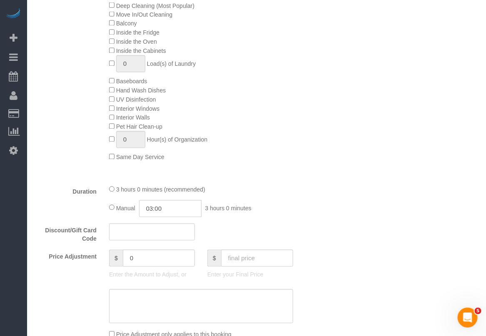
click at [77, 299] on div at bounding box center [176, 306] width 295 height 34
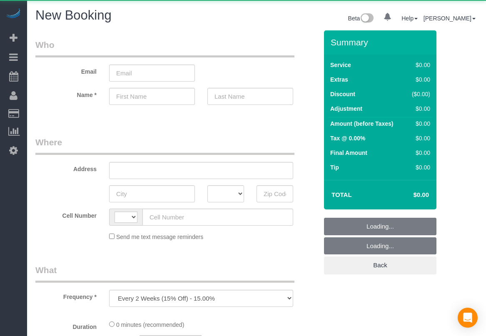
select select "number:89"
select select "number:90"
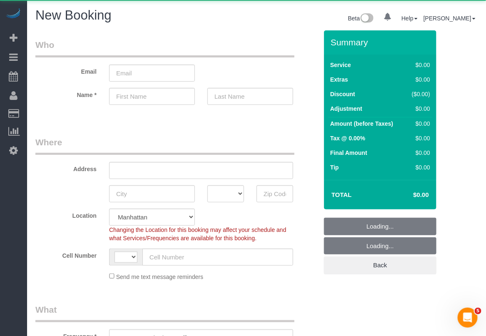
select select "string:[GEOGRAPHIC_DATA]"
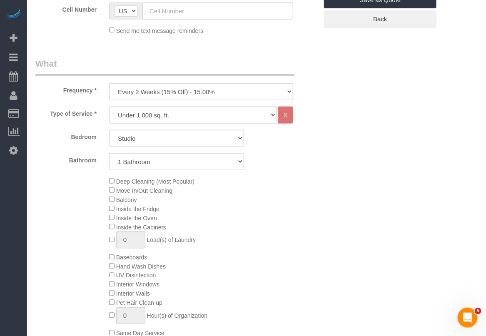
scroll to position [260, 0]
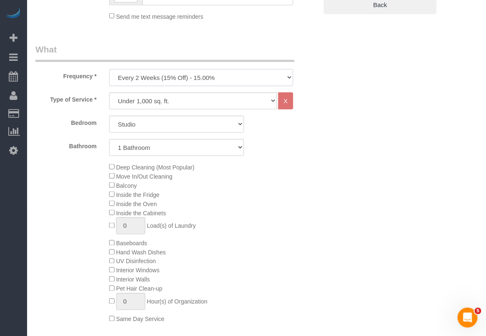
click at [266, 80] on select "One Time Weekly (20% Off) - 20.00% Every 2 Weeks (15% Off) - 15.00% Every 4 Wee…" at bounding box center [201, 77] width 184 height 17
select select "object:1374"
click at [109, 69] on select "One Time Weekly (20% Off) - 20.00% Every 2 Weeks (15% Off) - 15.00% Every 4 Wee…" at bounding box center [201, 77] width 184 height 17
click at [239, 100] on select "Under 1,000 sq. ft. 1,001 - 1,500 sq. ft. 1,500+ sq. ft. Custom Cleaning Office…" at bounding box center [193, 100] width 168 height 17
click at [240, 100] on select "Under 1,000 sq. ft. 1,001 - 1,500 sq. ft. 1,500+ sq. ft. Custom Cleaning Office…" at bounding box center [193, 100] width 168 height 17
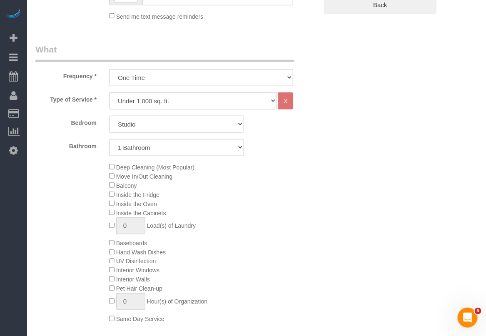
click at [222, 127] on select "Studio 1 Bedroom 2 Bedrooms 3 Bedrooms" at bounding box center [176, 124] width 135 height 17
select select "3"
click at [109, 116] on select "Studio 1 Bedroom 2 Bedrooms 3 Bedrooms" at bounding box center [176, 124] width 135 height 17
click at [174, 144] on select "1 Bathroom 2 Bathrooms" at bounding box center [176, 147] width 135 height 17
click at [175, 122] on select "Studio 1 Bedroom 2 Bedrooms 3 Bedrooms" at bounding box center [176, 124] width 135 height 17
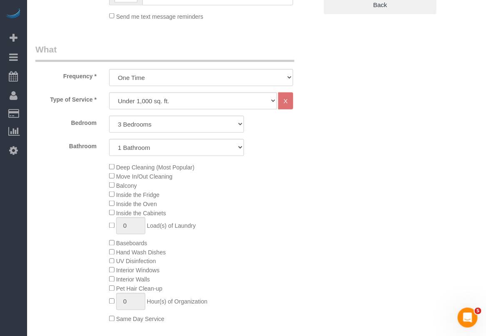
click at [286, 171] on div "Deep Cleaning (Most Popular) Move In/Out Cleaning Balcony Inside the Fridge Ins…" at bounding box center [213, 242] width 221 height 161
click at [222, 150] on select "1 Bathroom 2 Bathrooms" at bounding box center [176, 147] width 135 height 17
select select "2"
click at [109, 139] on select "1 Bathroom 2 Bathrooms" at bounding box center [176, 147] width 135 height 17
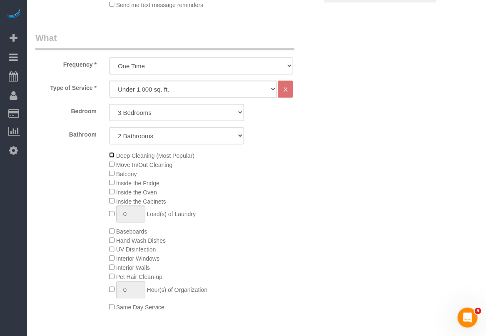
scroll to position [312, 0]
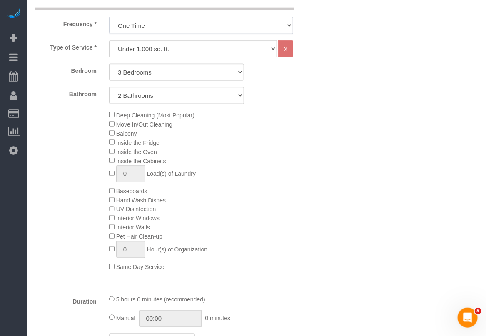
click at [199, 26] on select "One Time Weekly (20% Off) - 20.00% Every 2 Weeks (15% Off) - 15.00% Every 4 Wee…" at bounding box center [201, 25] width 184 height 17
click at [109, 17] on select "One Time Weekly (20% Off) - 20.00% Every 2 Weeks (15% Off) - 15.00% Every 4 Wee…" at bounding box center [201, 25] width 184 height 17
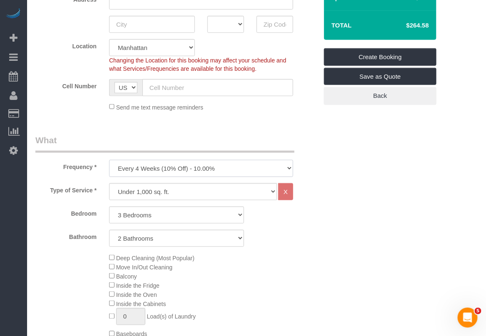
scroll to position [156, 0]
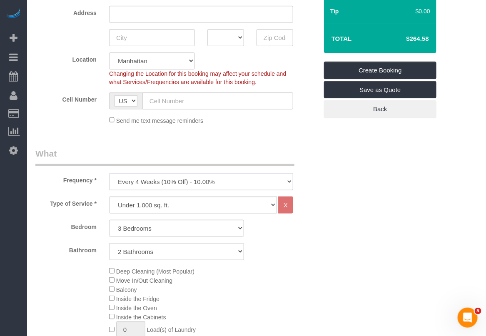
click at [286, 179] on select "One Time Weekly (20% Off) - 20.00% Every 2 Weeks (15% Off) - 15.00% Every 4 Wee…" at bounding box center [201, 181] width 184 height 17
click at [109, 173] on select "One Time Weekly (20% Off) - 20.00% Every 2 Weeks (15% Off) - 15.00% Every 4 Wee…" at bounding box center [201, 181] width 184 height 17
click at [261, 178] on select "One Time Weekly (20% Off) - 20.00% Every 2 Weeks (15% Off) - 15.00% Every 4 Wee…" at bounding box center [201, 181] width 184 height 17
click at [109, 173] on select "One Time Weekly (20% Off) - 20.00% Every 2 Weeks (15% Off) - 15.00% Every 4 Wee…" at bounding box center [201, 181] width 184 height 17
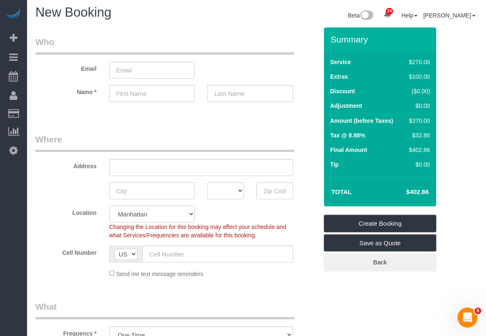
scroll to position [0, 0]
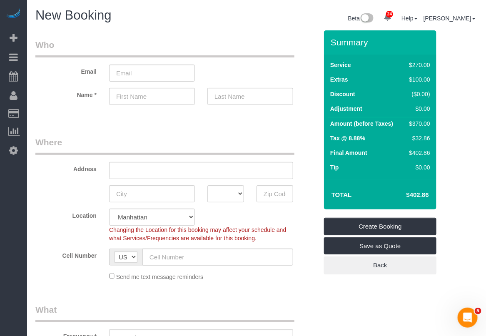
click at [305, 311] on div "Frequency * One Time Weekly (20% Off) - 20.00% Every 2 Weeks (15% Off) - 15.00%…" at bounding box center [176, 325] width 295 height 43
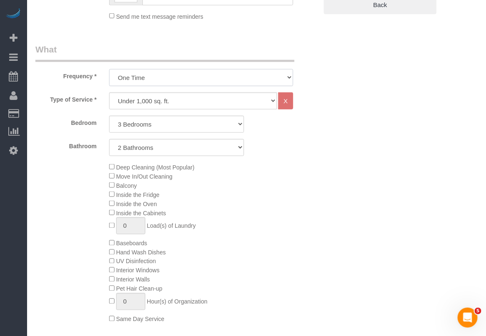
click at [219, 83] on select "One Time Weekly (20% Off) - 20.00% Every 2 Weeks (15% Off) - 15.00% Every 4 Wee…" at bounding box center [201, 77] width 184 height 17
click at [232, 186] on div "Deep Cleaning (Most Popular) Move In/Out Cleaning Balcony Inside the Fridge Ins…" at bounding box center [213, 242] width 221 height 161
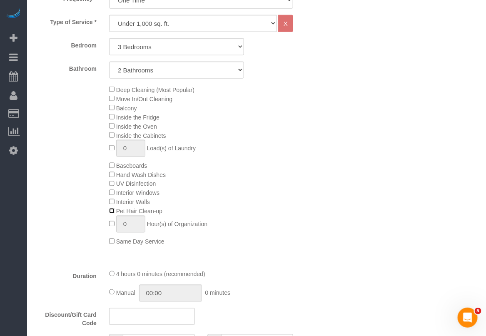
scroll to position [312, 0]
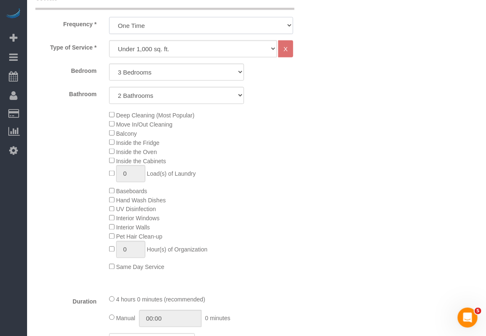
click at [193, 25] on select "One Time Weekly (20% Off) - 20.00% Every 2 Weeks (15% Off) - 15.00% Every 4 Wee…" at bounding box center [201, 25] width 184 height 17
click at [109, 17] on select "One Time Weekly (20% Off) - 20.00% Every 2 Weeks (15% Off) - 15.00% Every 4 Wee…" at bounding box center [201, 25] width 184 height 17
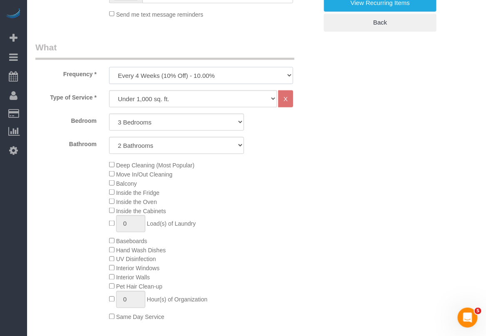
scroll to position [208, 0]
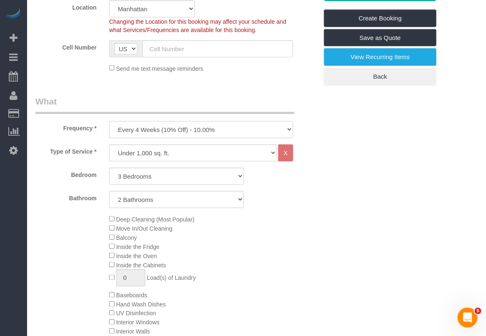
click at [248, 124] on select "One Time Weekly (20% Off) - 20.00% Every 2 Weeks (15% Off) - 15.00% Every 4 Wee…" at bounding box center [201, 129] width 184 height 17
select select "object:1373"
click at [109, 121] on select "One Time Weekly (20% Off) - 20.00% Every 2 Weeks (15% Off) - 15.00% Every 4 Wee…" at bounding box center [201, 129] width 184 height 17
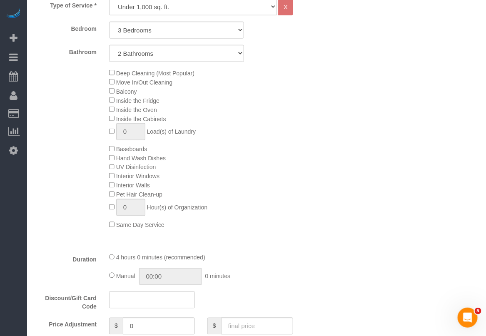
scroll to position [364, 0]
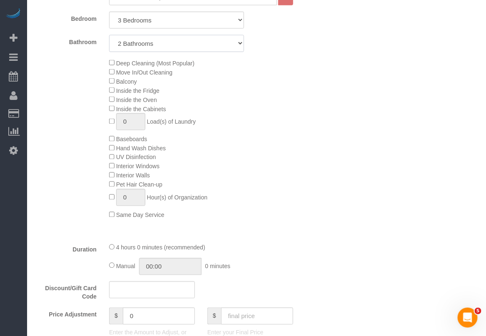
click at [242, 45] on select "1 Bathroom 2 Bathrooms" at bounding box center [176, 43] width 135 height 17
select select "1"
click at [109, 35] on select "1 Bathroom 2 Bathrooms" at bounding box center [176, 43] width 135 height 17
click at [226, 26] on select "Studio 1 Bedroom 2 Bedrooms 3 Bedrooms" at bounding box center [176, 20] width 135 height 17
select select "2"
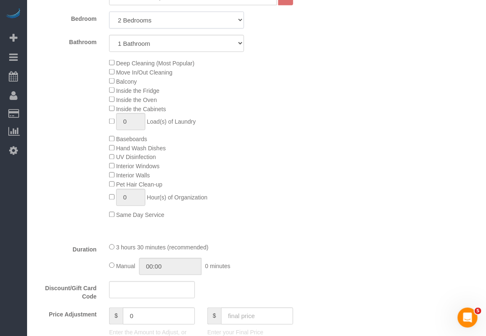
click at [109, 12] on select "Studio 1 Bedroom 2 Bedrooms 3 Bedrooms" at bounding box center [176, 20] width 135 height 17
drag, startPoint x: 280, startPoint y: 69, endPoint x: 271, endPoint y: 71, distance: 9.4
click at [280, 70] on div "Deep Cleaning (Most Popular) Move In/Out Cleaning Balcony Inside the Fridge Ins…" at bounding box center [213, 138] width 221 height 161
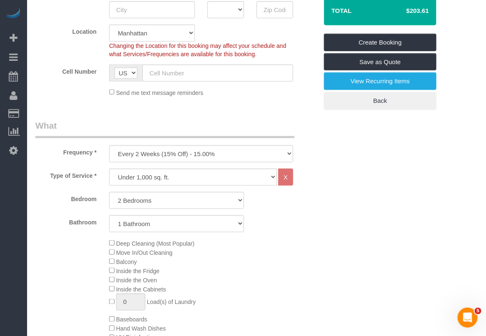
scroll to position [156, 0]
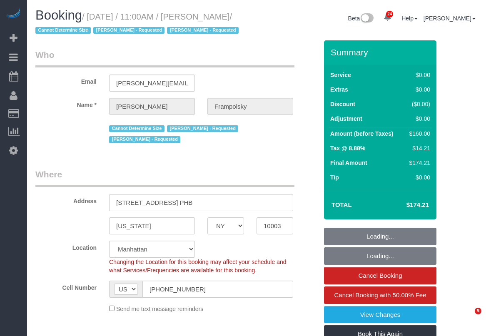
select select "NY"
select select "number:59"
select select "number:72"
select select "number:15"
select select "number:7"
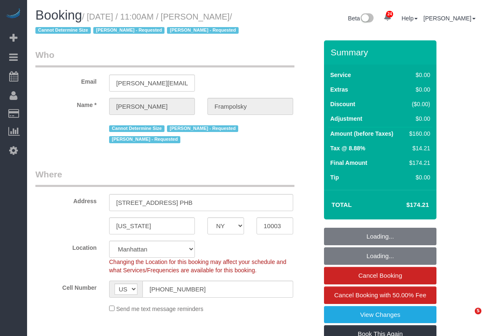
select select "spot1"
select select "1"
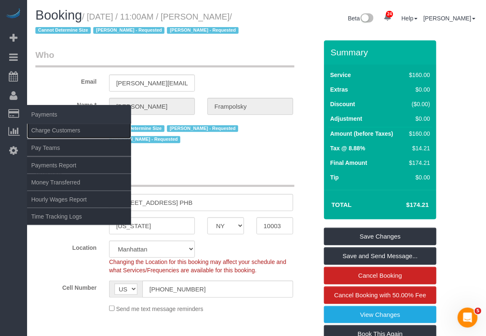
drag, startPoint x: 46, startPoint y: 128, endPoint x: 67, endPoint y: 121, distance: 22.0
click at [46, 129] on link "Charge Customers" at bounding box center [79, 130] width 104 height 17
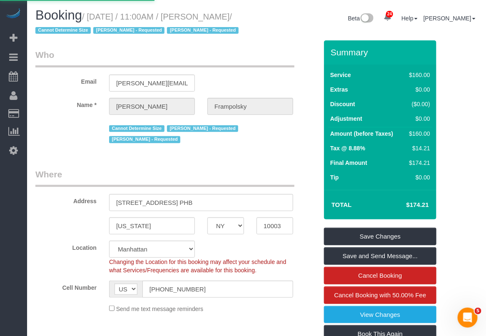
select select
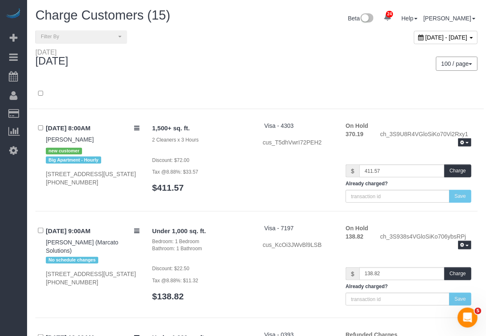
click at [414, 32] on div "September 21, 2025 - September 21, 2025" at bounding box center [446, 37] width 64 height 13
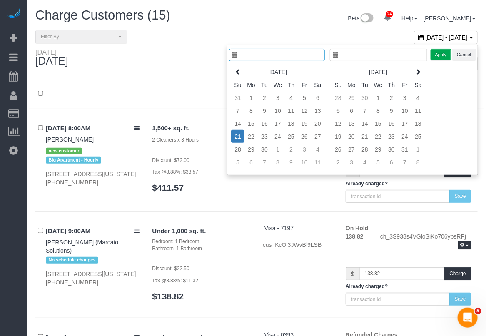
type input "**********"
click at [301, 125] on td "19" at bounding box center [304, 123] width 13 height 13
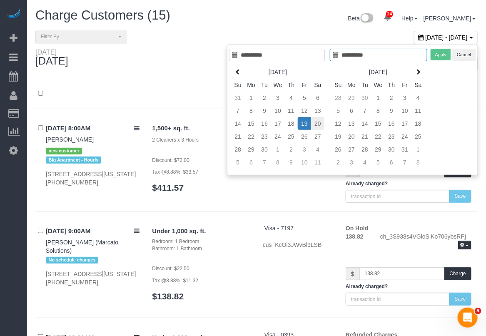
type input "**********"
click at [316, 124] on td "20" at bounding box center [317, 123] width 13 height 13
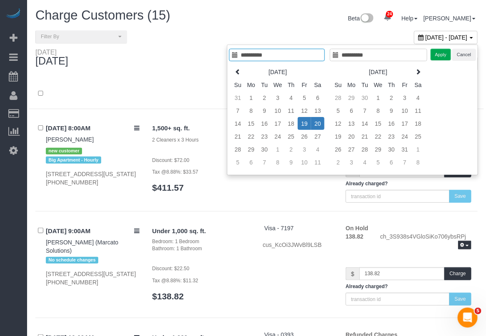
type input "**********"
click at [438, 55] on button "Apply" at bounding box center [441, 55] width 21 height 12
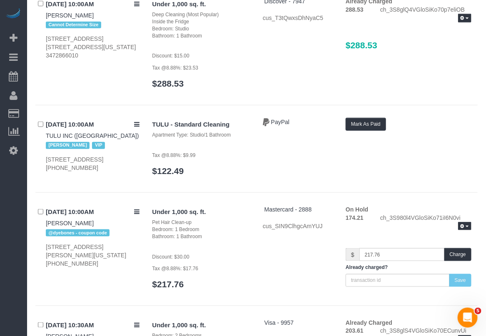
scroll to position [7964, 0]
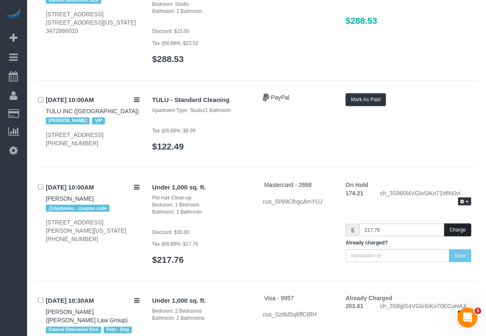
click at [454, 224] on button "Charge" at bounding box center [457, 230] width 27 height 13
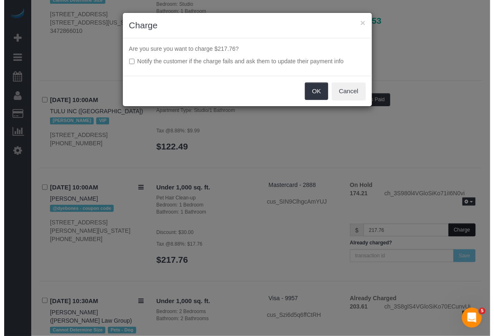
scroll to position [7927, 0]
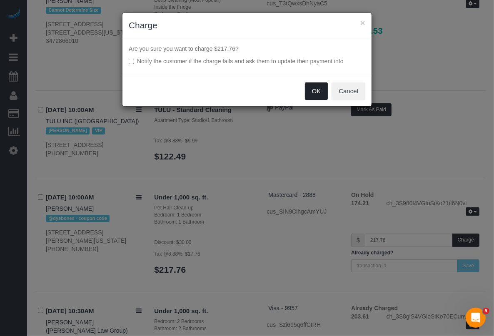
click at [317, 92] on button "OK" at bounding box center [316, 90] width 23 height 17
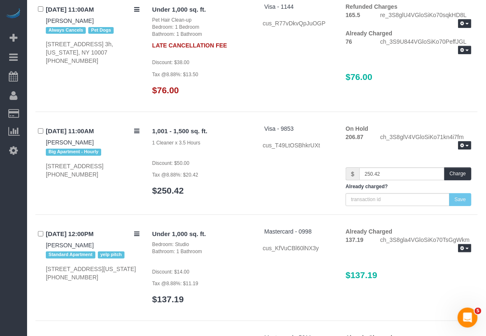
scroll to position [8692, 0]
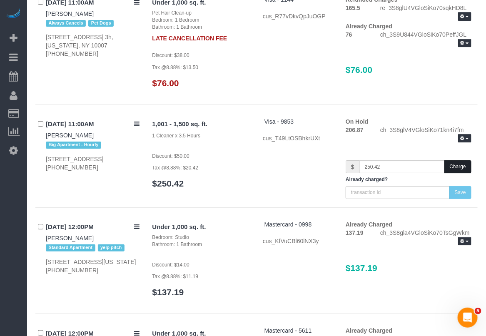
click at [453, 160] on button "Charge" at bounding box center [457, 166] width 27 height 13
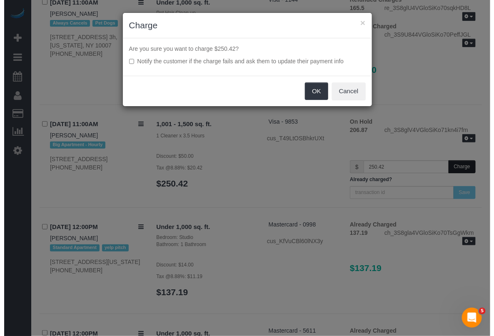
scroll to position [8656, 0]
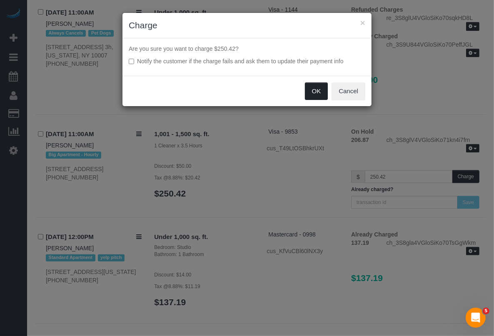
click at [323, 90] on button "OK" at bounding box center [316, 90] width 23 height 17
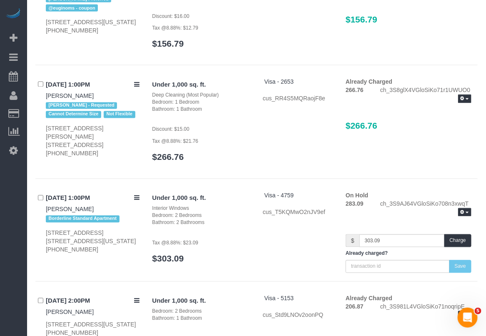
scroll to position [9161, 0]
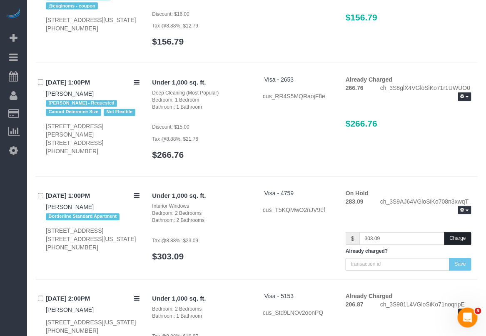
click at [455, 232] on button "Charge" at bounding box center [457, 238] width 27 height 13
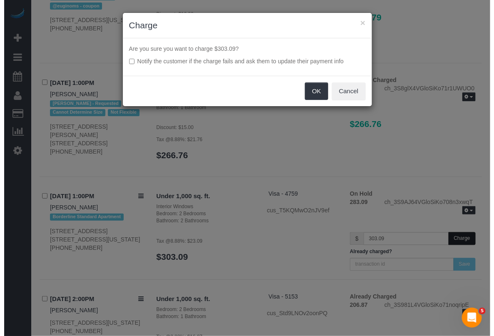
scroll to position [9125, 0]
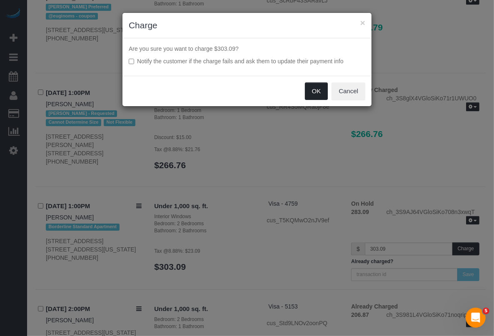
click at [316, 90] on button "OK" at bounding box center [316, 90] width 23 height 17
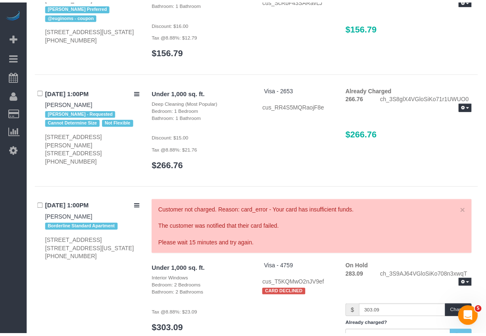
scroll to position [9161, 0]
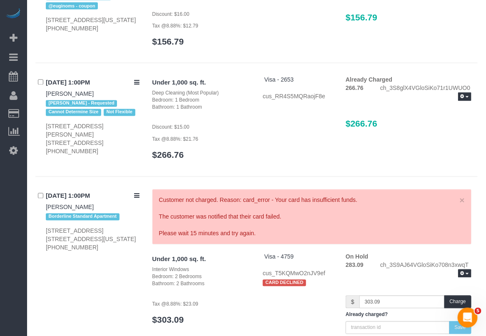
click at [321, 117] on div "Under 1,000 sq. ft. Deep Cleaning (Most Popular) Bedroom: 1 Bedroom Bathroom: 1…" at bounding box center [312, 122] width 332 height 92
click at [463, 196] on link "×" at bounding box center [462, 200] width 5 height 9
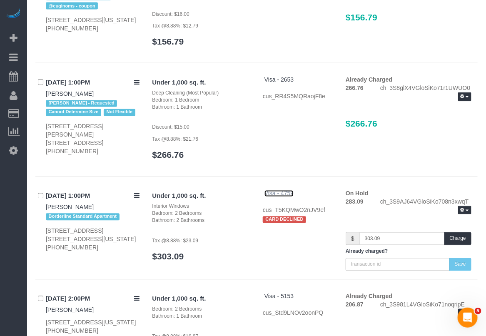
click at [288, 190] on span "Visa - 4759" at bounding box center [279, 193] width 30 height 7
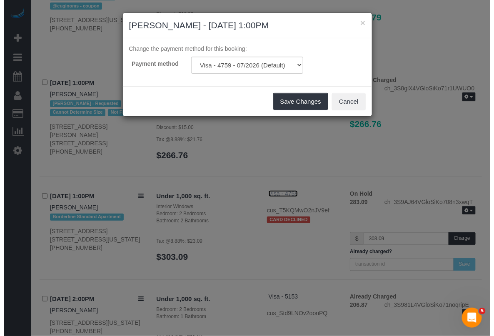
scroll to position [9125, 0]
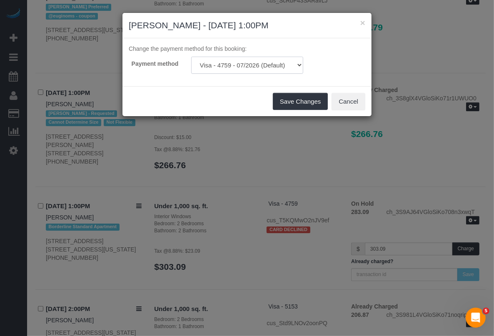
click at [292, 62] on select "Visa - 4759 - 07/2026 (Default) Add Credit Card ─────────────── Cash Check Payp…" at bounding box center [247, 65] width 112 height 17
click at [350, 101] on button "Cancel" at bounding box center [348, 101] width 34 height 17
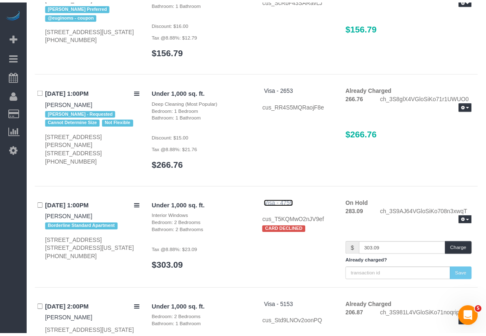
scroll to position [9161, 0]
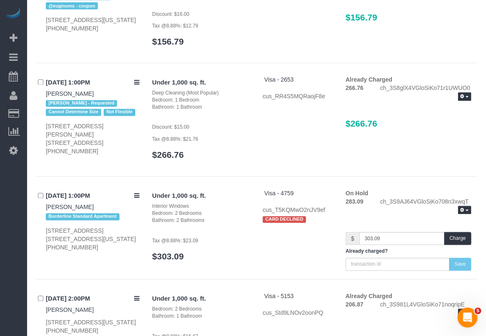
drag, startPoint x: 92, startPoint y: 167, endPoint x: 44, endPoint y: 164, distance: 48.4
click at [44, 189] on div "09/20/2025 1:00PM Makenna Smith Borderline Standard Apartment 106 West 69th Str…" at bounding box center [90, 220] width 111 height 62
copy link "Makenna Smith"
click at [455, 232] on button "Charge" at bounding box center [457, 238] width 27 height 13
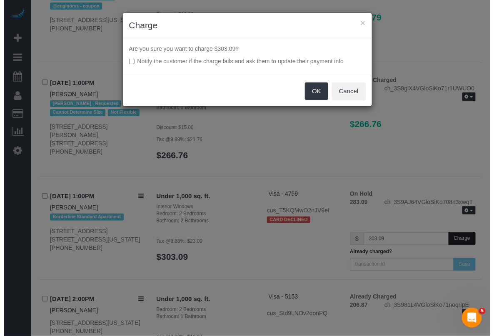
scroll to position [9125, 0]
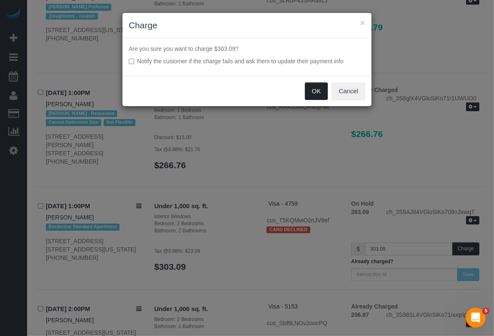
click at [315, 93] on button "OK" at bounding box center [316, 90] width 23 height 17
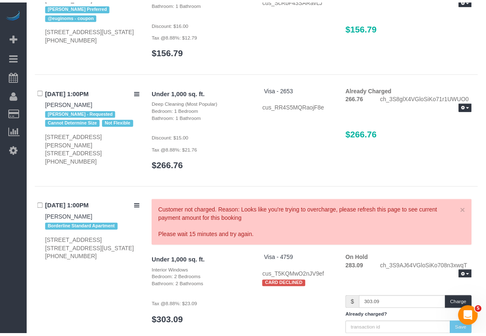
scroll to position [9161, 0]
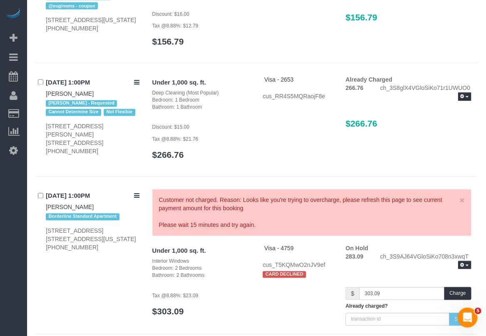
click at [413, 244] on div "On Hold 283.09 ch_3S9AJ64VGloSiKo708n3xwqT Release Hold Refresh $ 303.09" at bounding box center [408, 285] width 138 height 82
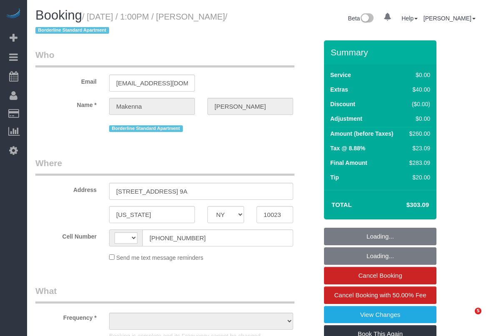
select select "NY"
select select "string:[GEOGRAPHIC_DATA]"
select select "object:823"
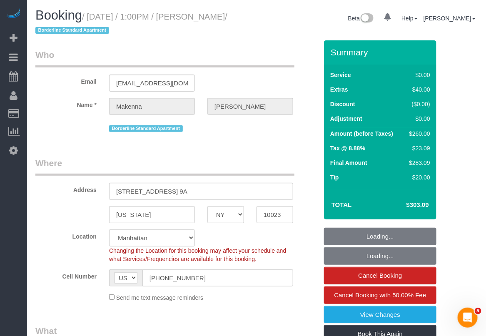
select select "number:89"
select select "number:90"
select select "number:15"
select select "number:5"
select select "string:stripe-pm_1S99lp4VGloSiKo7ZENaT5nY"
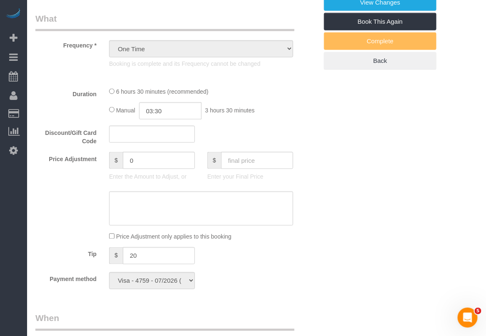
select select "object:1432"
select select "spot1"
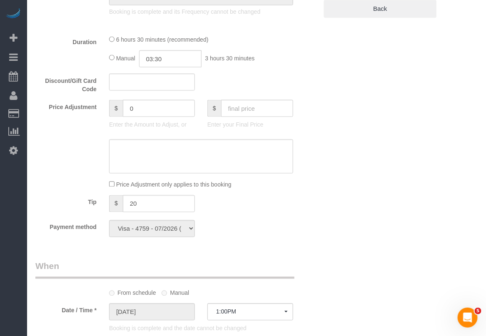
select select "2"
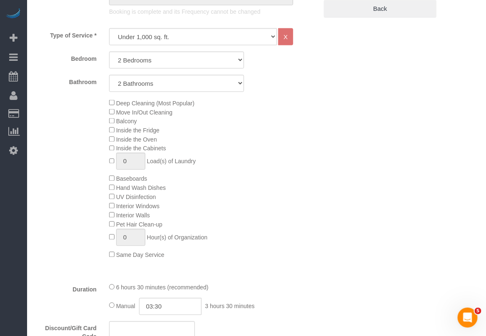
select select "2"
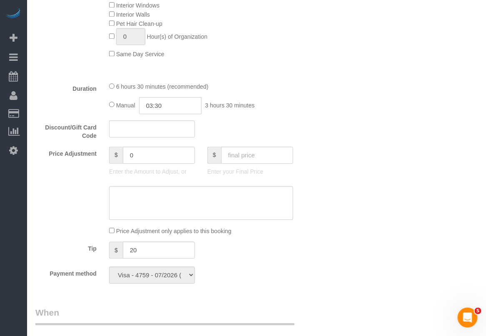
scroll to position [625, 0]
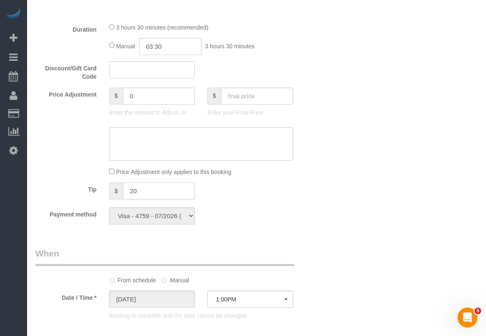
drag, startPoint x: 158, startPoint y: 195, endPoint x: 90, endPoint y: 192, distance: 67.9
click at [86, 194] on div "Tip $ 20" at bounding box center [176, 191] width 295 height 19
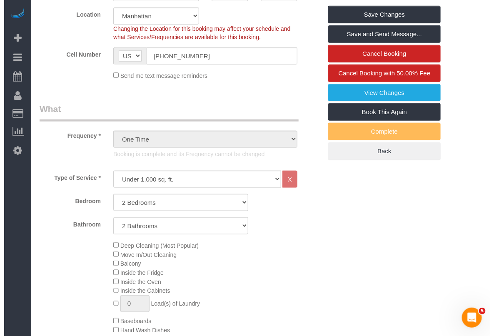
scroll to position [0, 0]
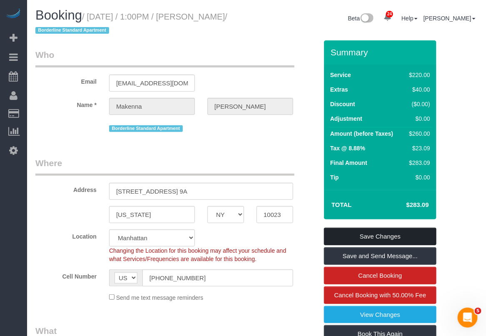
click at [370, 237] on link "Save Changes" at bounding box center [380, 236] width 112 height 17
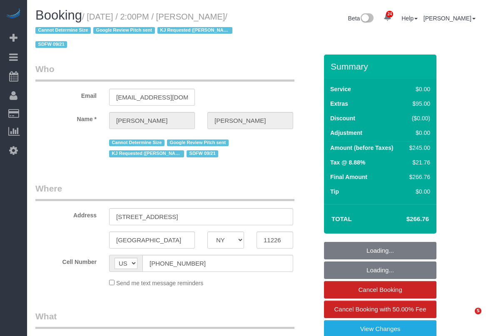
select select "NY"
select select "object:756"
select select "number:89"
select select "number:73"
select select "number:15"
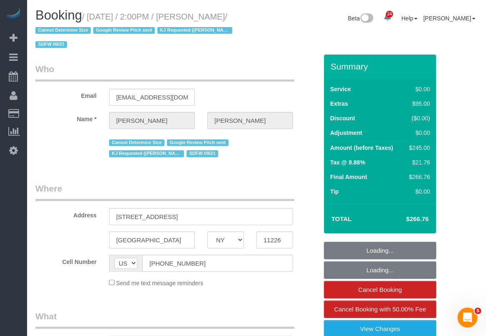
select select "number:5"
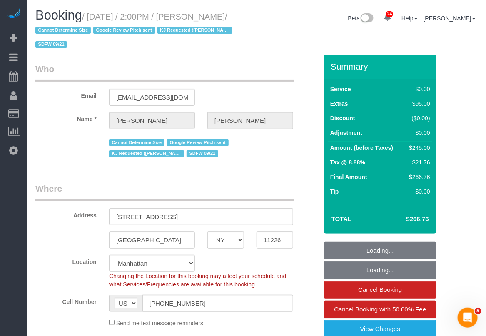
select select "string:stripe-pm_1S9oDB4VGloSiKo7Qp7vMgVc"
select select "spot1"
select select "object:1576"
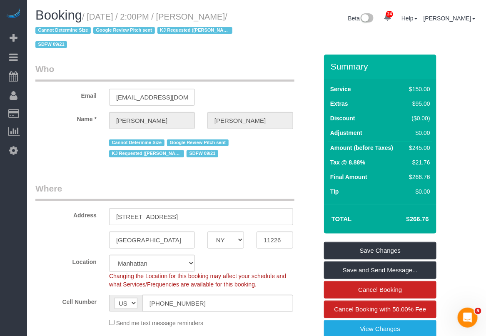
click at [483, 49] on div "Booking / September 21, 2025 / 2:00PM / Christine Antoine / Cannot Determine Si…" at bounding box center [256, 31] width 455 height 46
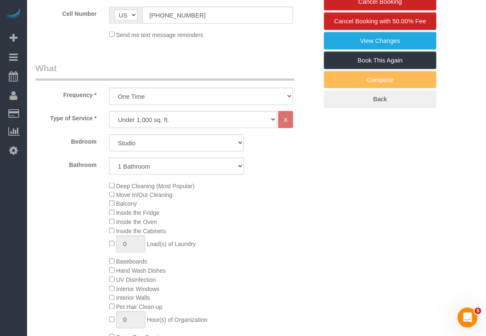
scroll to position [312, 0]
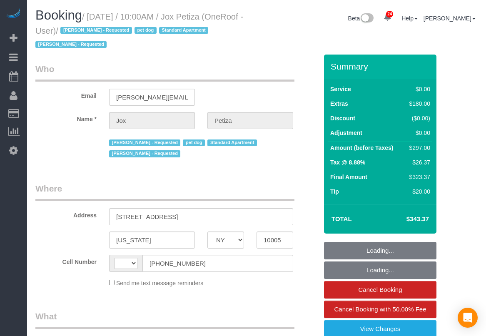
select select "NY"
select select "string:[GEOGRAPHIC_DATA]"
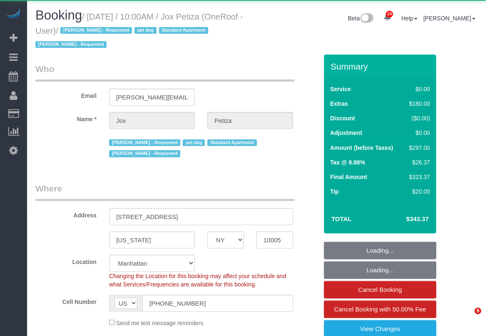
select select "object:964"
select select "spot1"
select select "number:89"
select select "number:90"
select select "number:13"
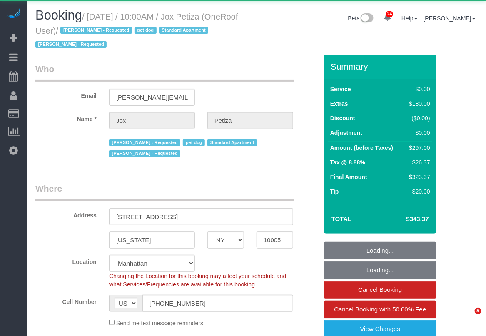
select select "number:5"
select select "string:stripe-pm_1PwTrs4VGloSiKo7pLA6fO7l"
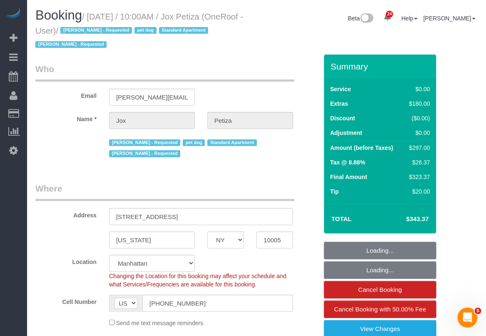
select select "object:1566"
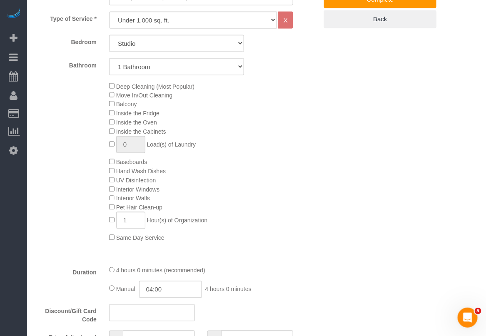
scroll to position [364, 0]
